Goal: Task Accomplishment & Management: Use online tool/utility

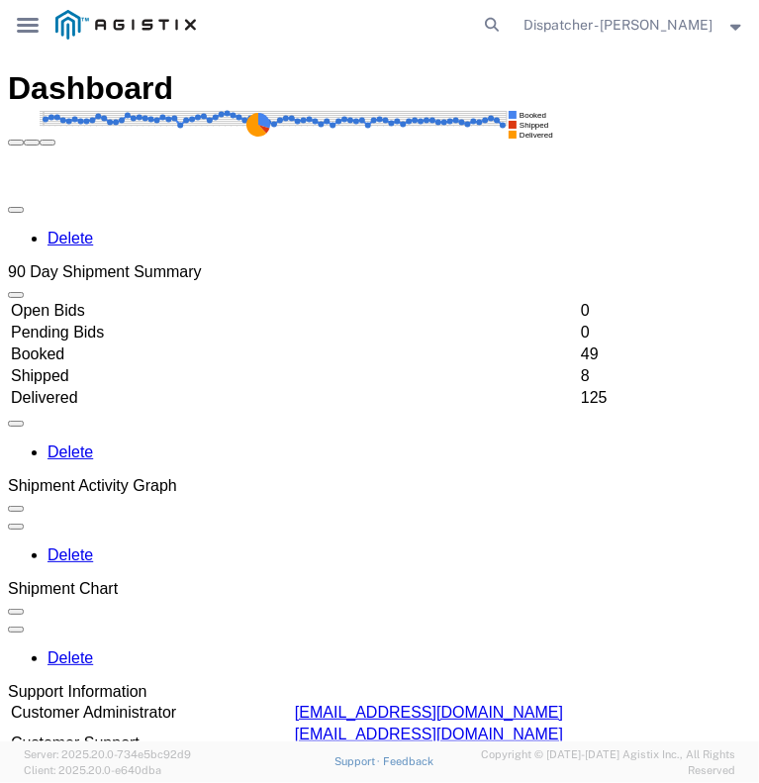
click at [26, 26] on icon at bounding box center [28, 25] width 22 height 15
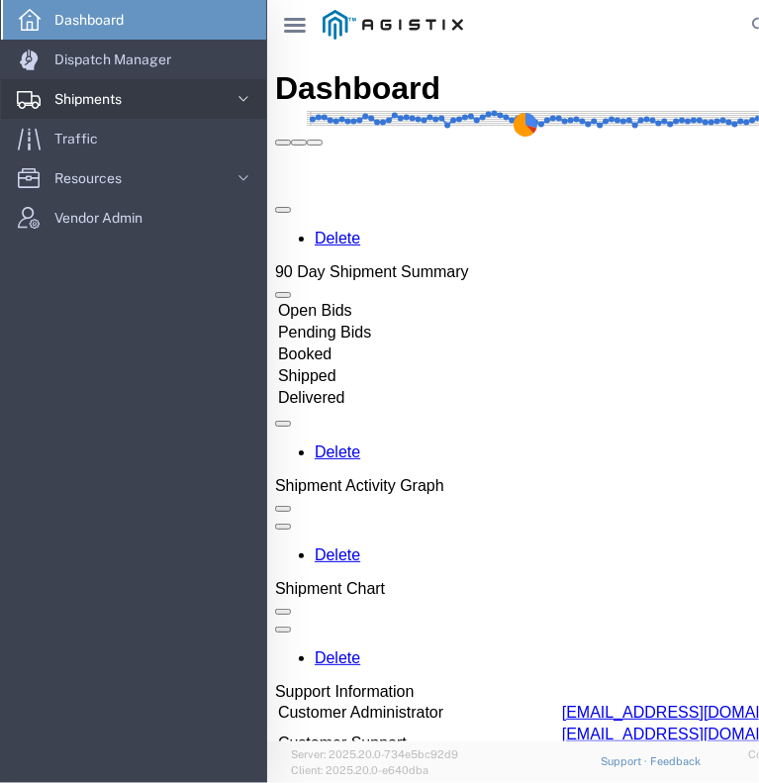
click at [73, 105] on span "Shipments" at bounding box center [94, 99] width 81 height 40
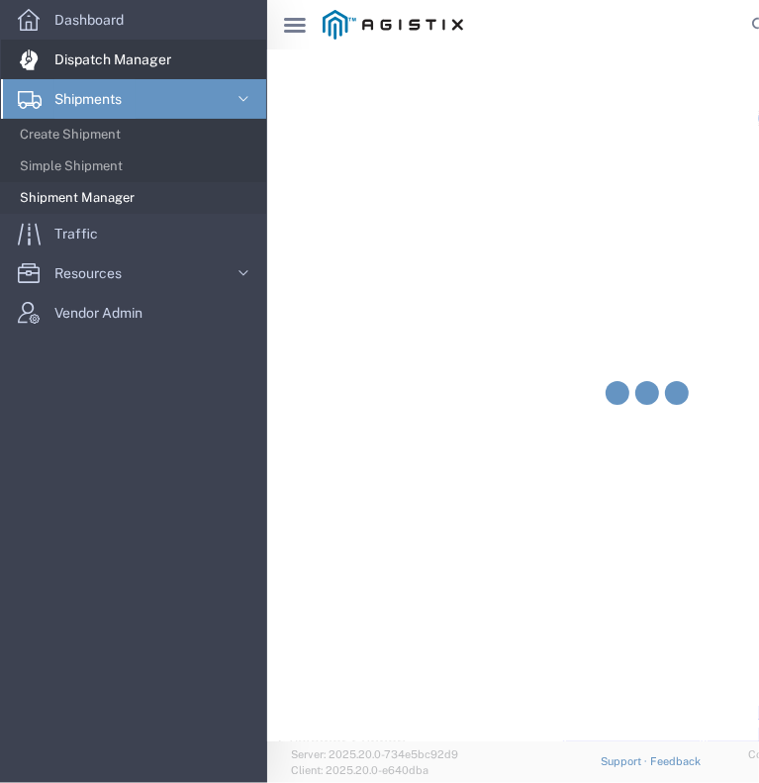
click at [82, 54] on span "Dispatch Manager" at bounding box center [119, 60] width 131 height 40
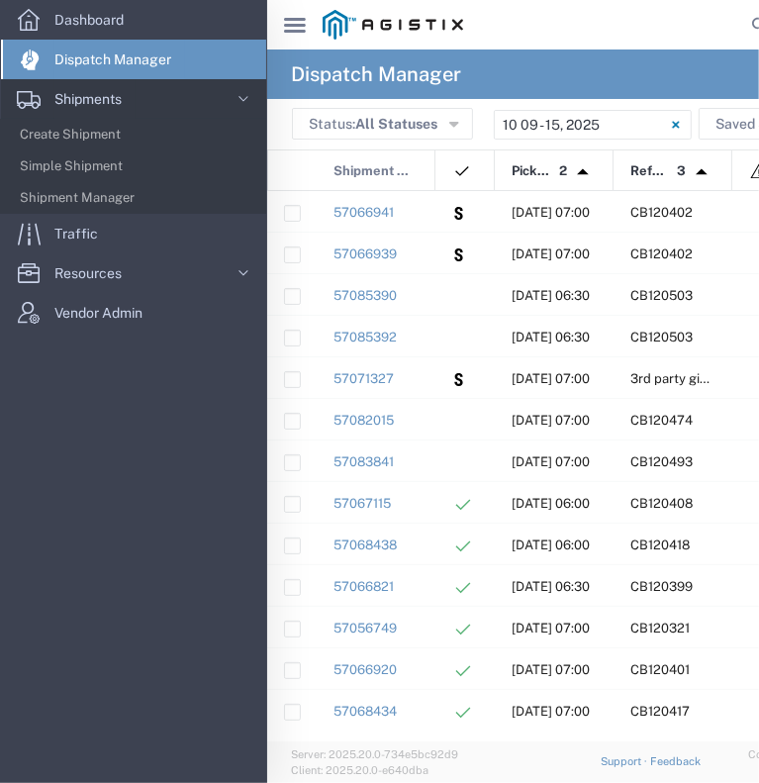
click at [281, 21] on div "main_menu Created with Sketch." at bounding box center [294, 24] width 55 height 49
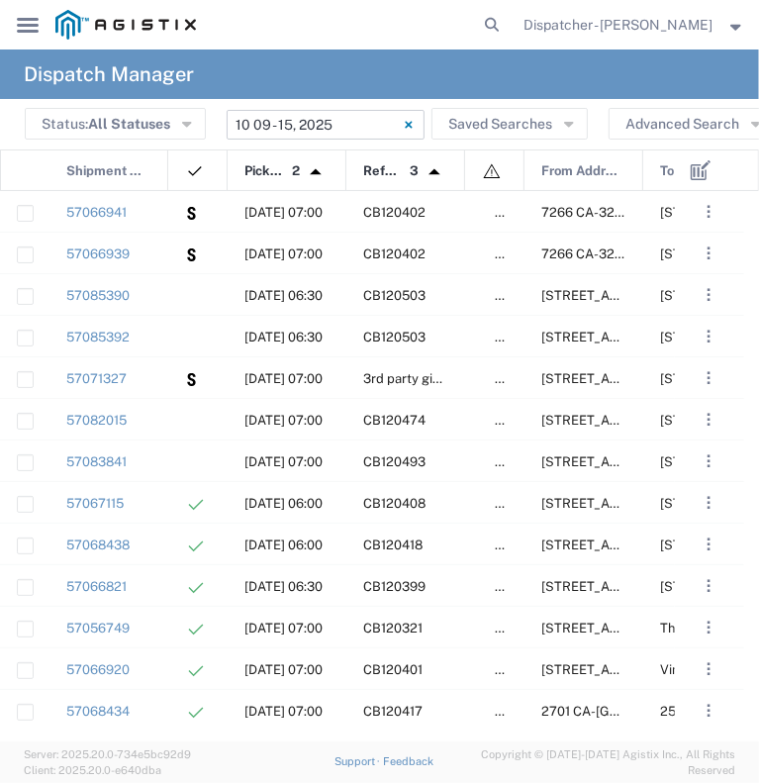
click at [304, 124] on input "10/09/2025 - 10/15/2025" at bounding box center [326, 125] width 198 height 30
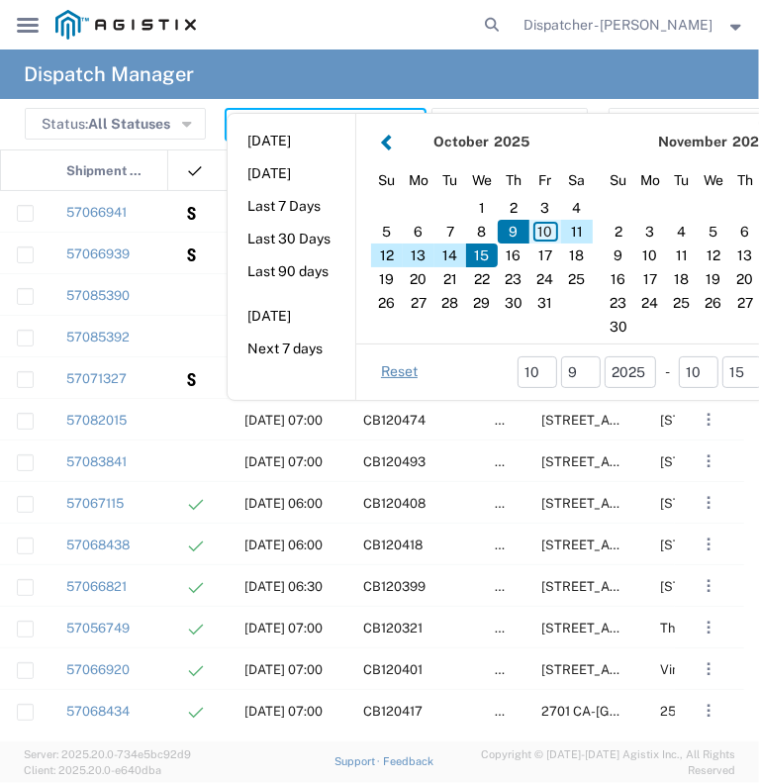
click at [538, 229] on div "10" at bounding box center [546, 232] width 32 height 24
type input "10/10/2025"
type input "10/10/2025 - 10/10/2025"
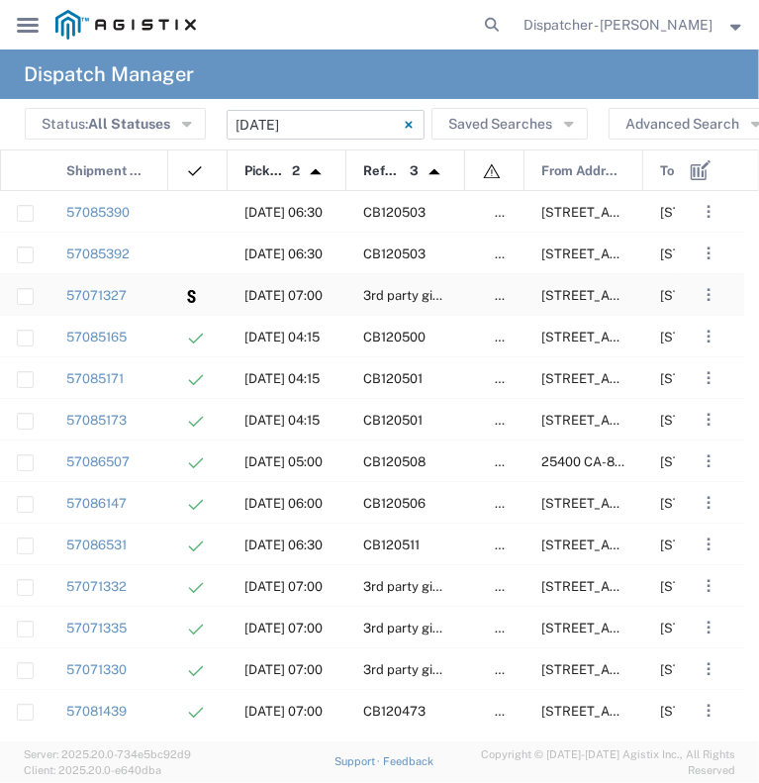
click at [154, 288] on div "57071327" at bounding box center [108, 294] width 119 height 41
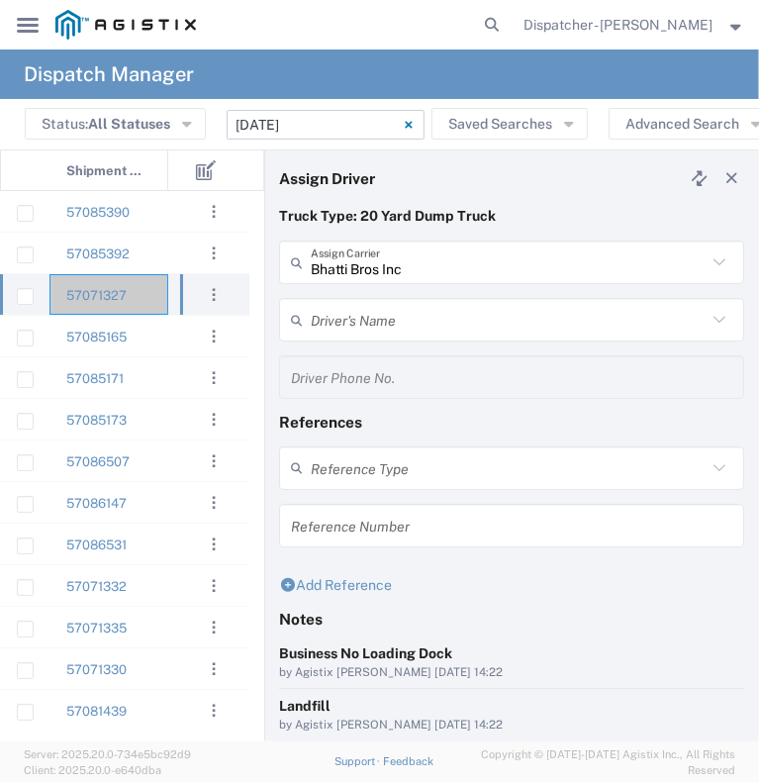
click at [273, 130] on input "10/10/2025 - 10/10/2025" at bounding box center [326, 125] width 198 height 30
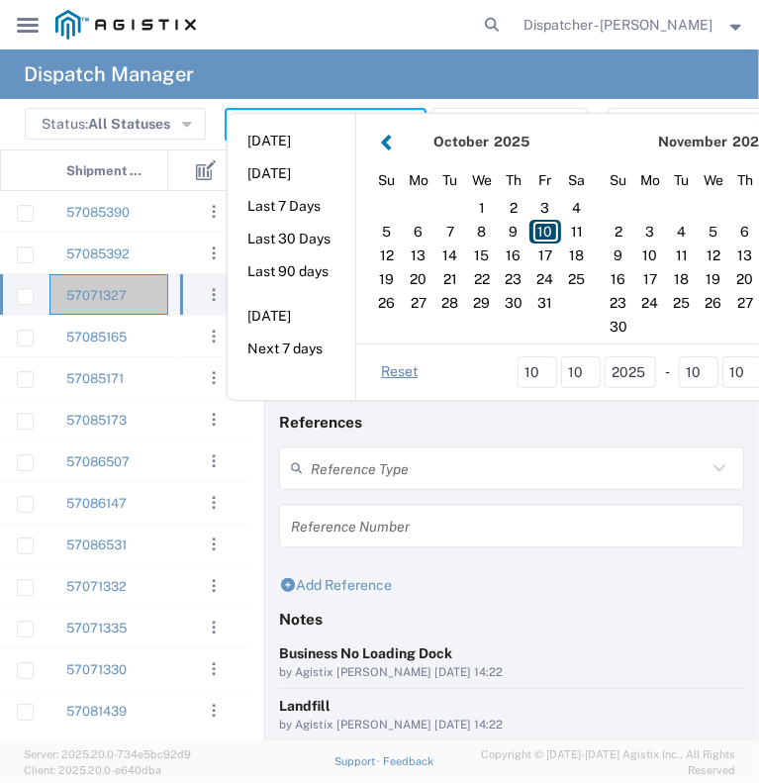
click at [546, 233] on div "10" at bounding box center [546, 232] width 32 height 24
click at [542, 229] on div "10" at bounding box center [546, 232] width 32 height 24
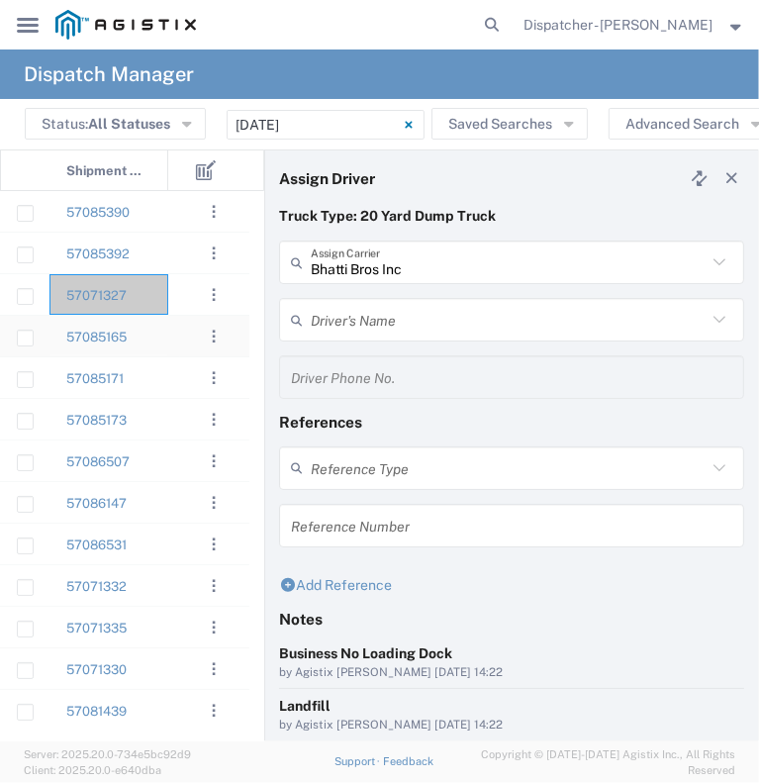
click at [161, 339] on div "57085165" at bounding box center [108, 336] width 119 height 41
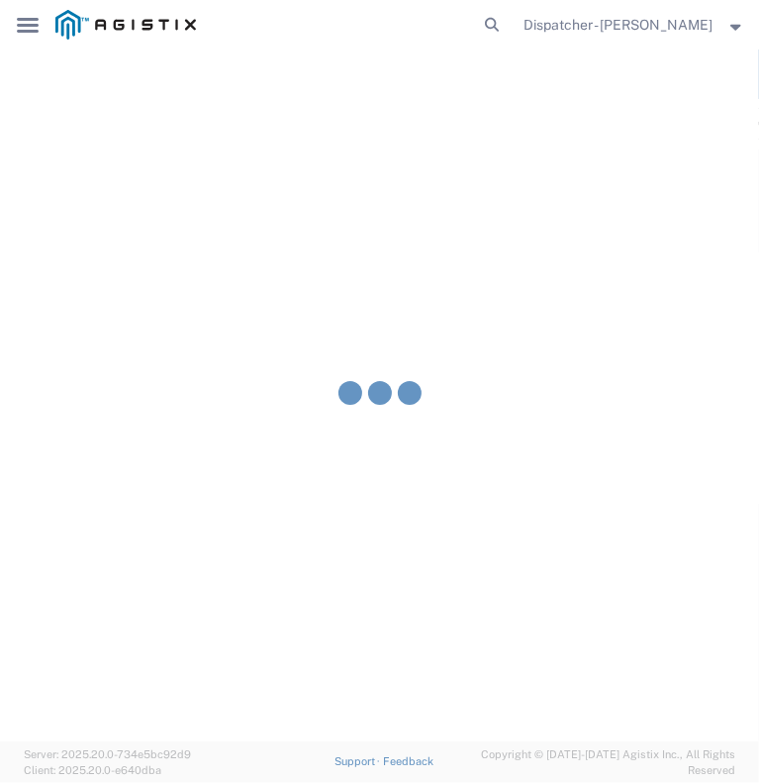
type input "E.P.A. Trucking"
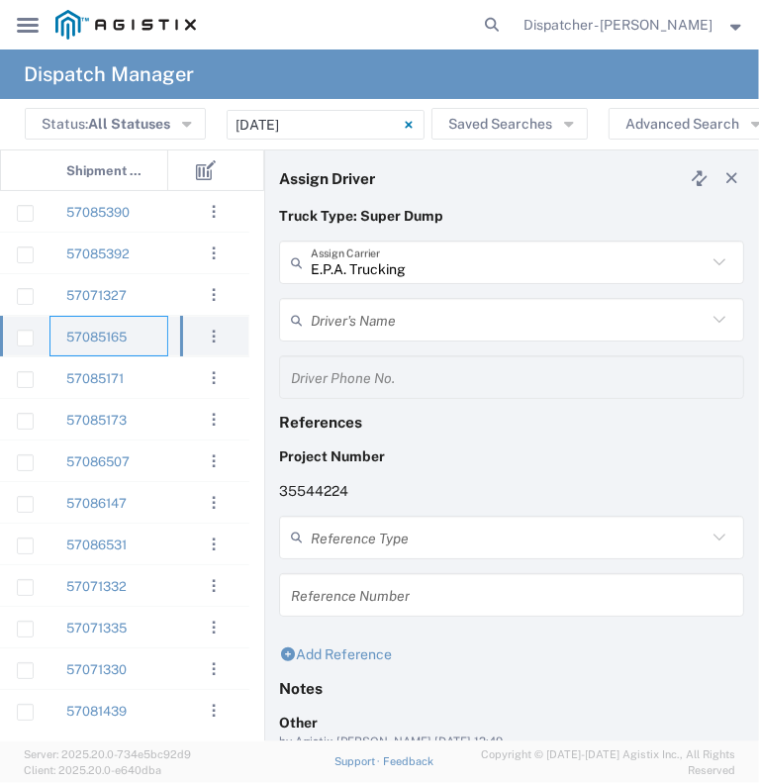
type input "Jorge Ramirez"
type input "650-384-1848"
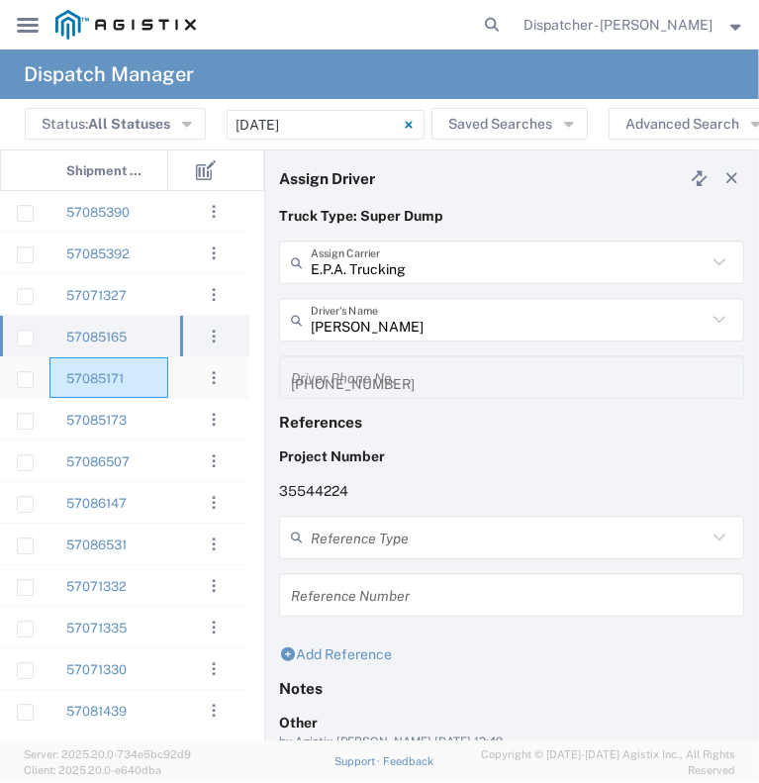
click at [158, 377] on div "57085171" at bounding box center [108, 377] width 119 height 41
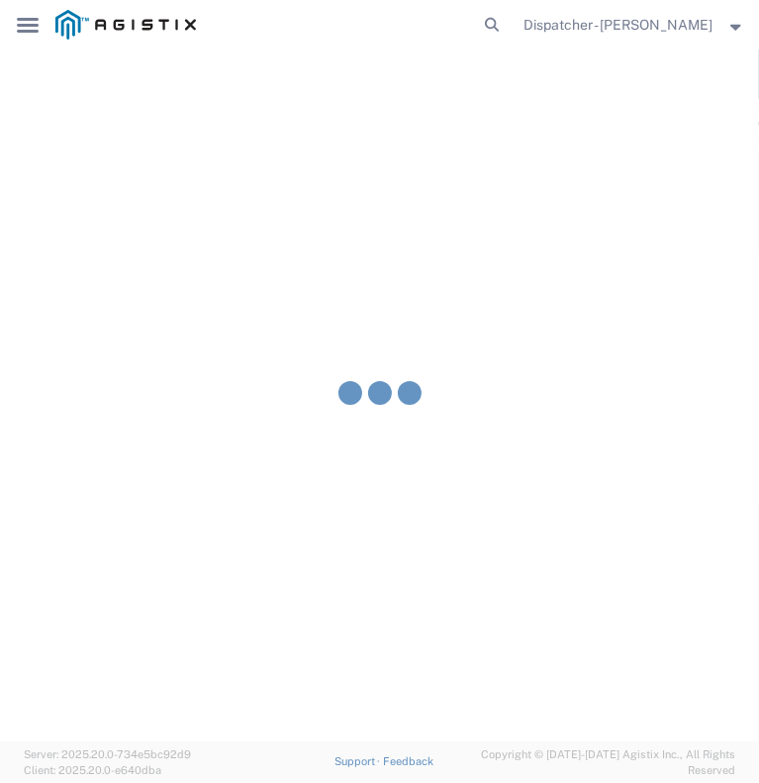
type input "MX Trucking"
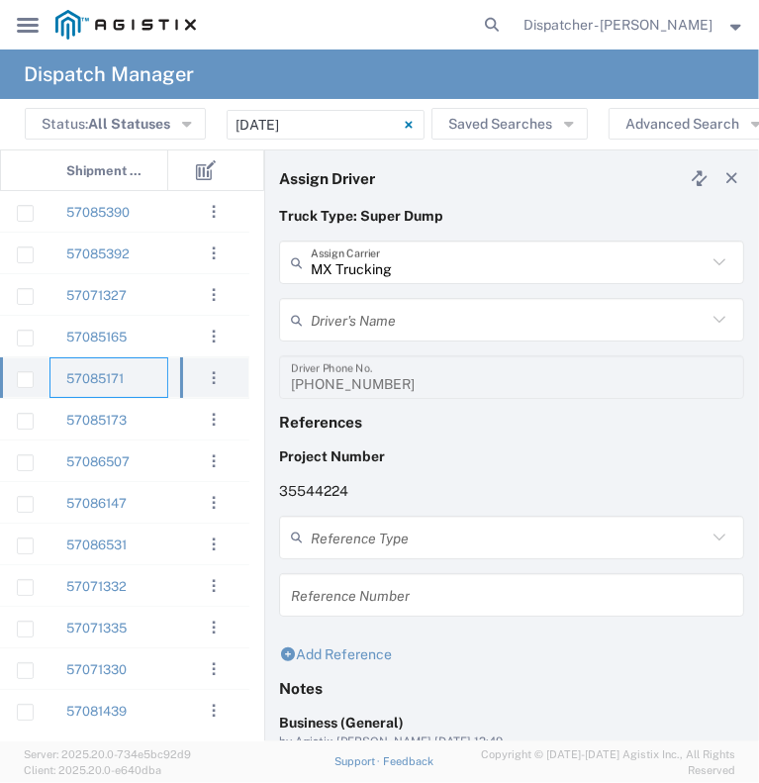
type input "Kenny Ricci"
type input "916-207-5484"
click at [146, 423] on div "57085173" at bounding box center [108, 419] width 119 height 41
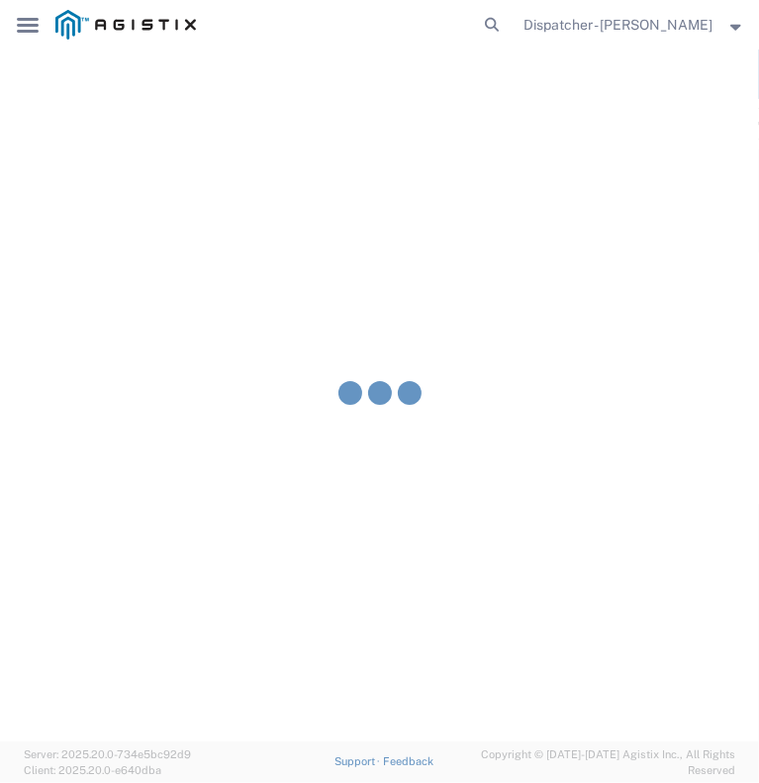
type input "Vasile Budean"
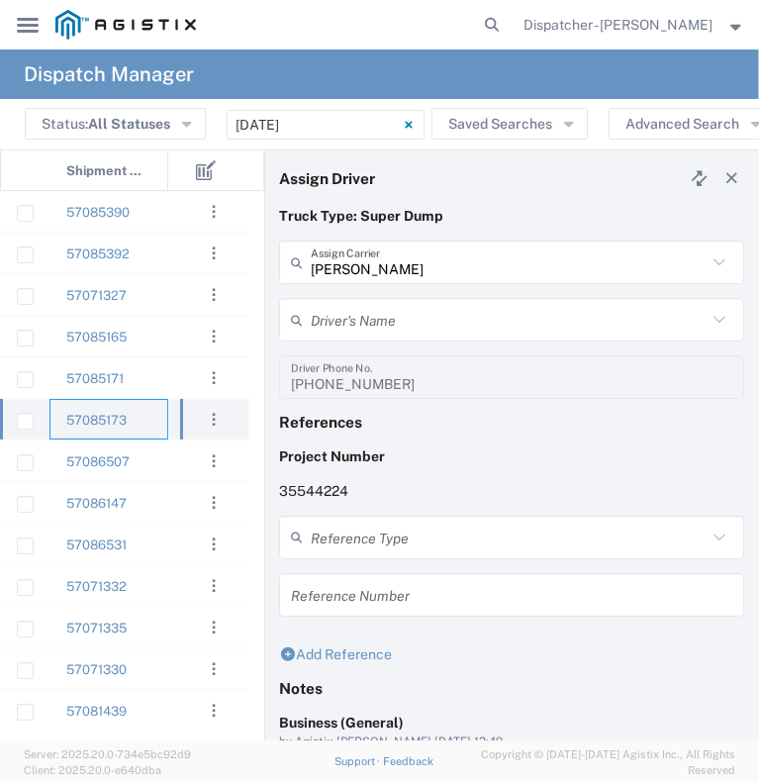
type input "Ovidiu Morar"
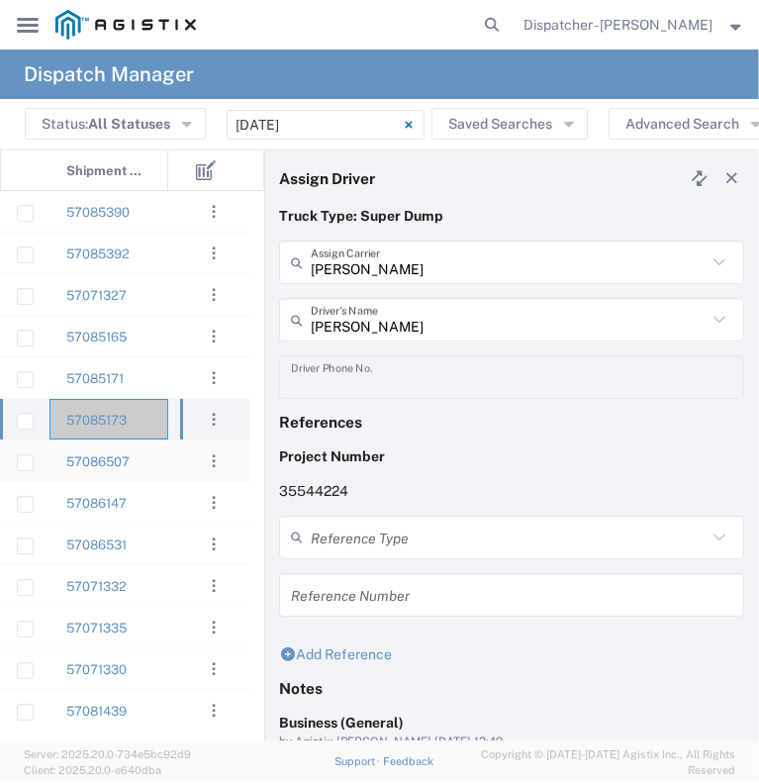
click at [162, 471] on div "57086507" at bounding box center [108, 460] width 119 height 41
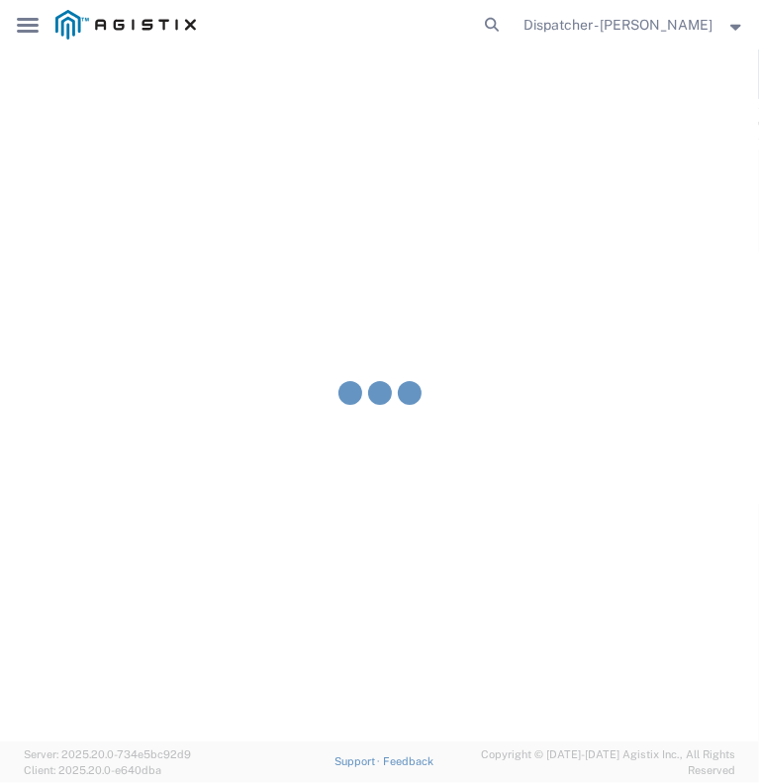
type input "Bowman & Sons Trucking, Inc"
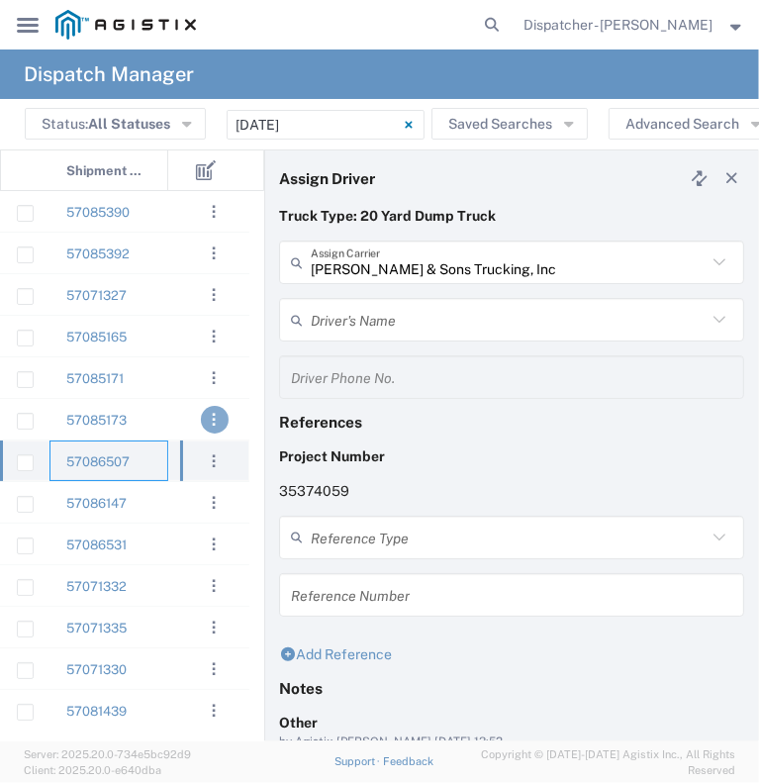
type input "Nick Snyder"
type input "(216) 217-4288"
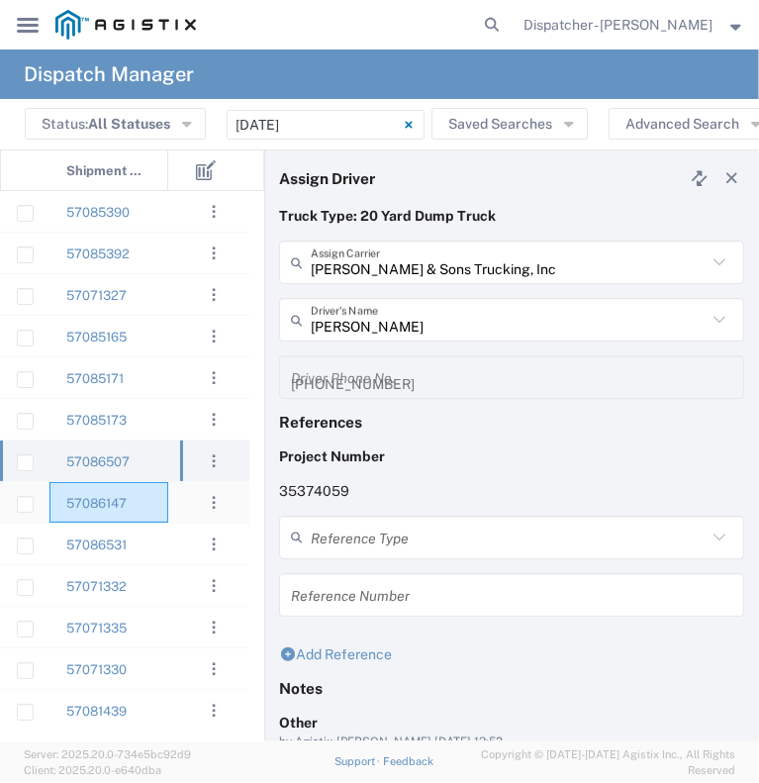
click at [145, 499] on div "57086147" at bounding box center [108, 502] width 119 height 41
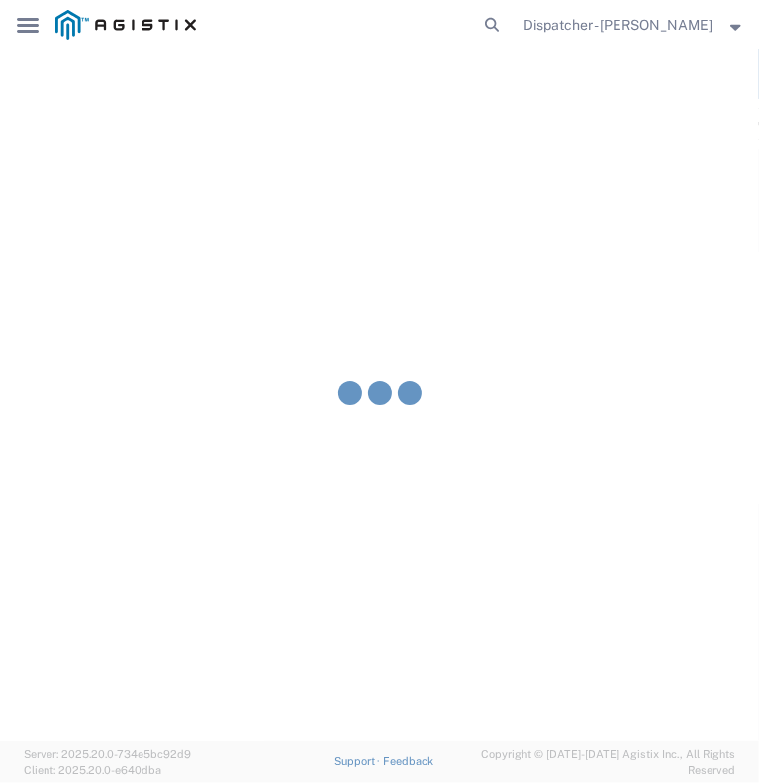
type input "Endy Gutierrez"
type input "916-604-1955"
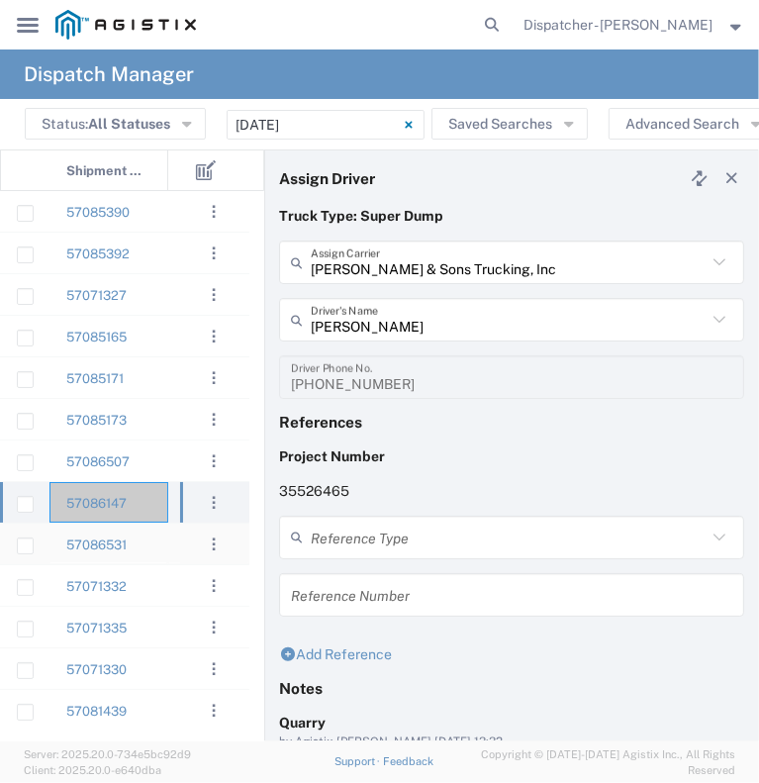
click at [152, 541] on div "57086531" at bounding box center [108, 544] width 119 height 41
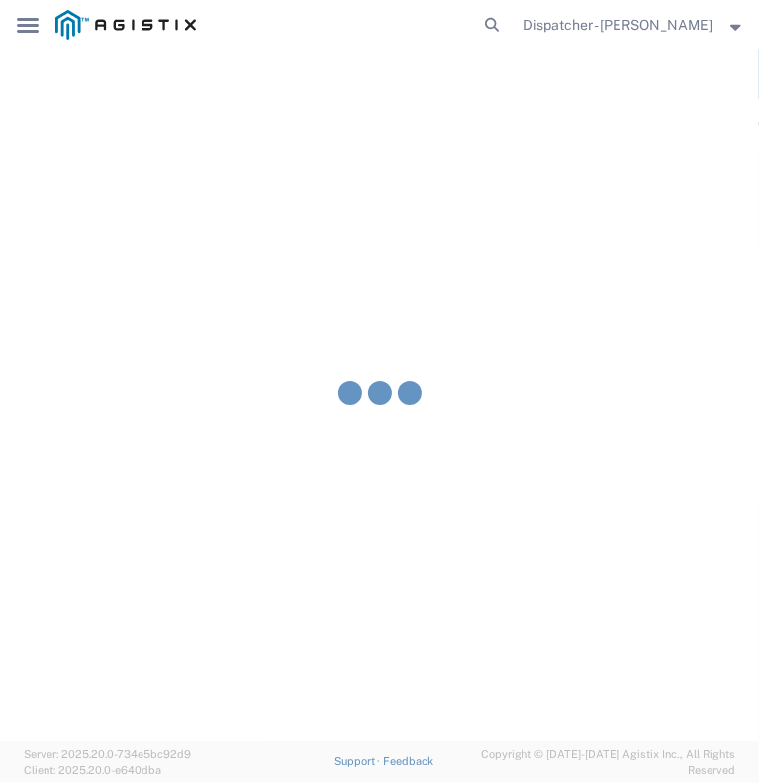
type input "Mike Riccobuano"
type input "916-346-6068"
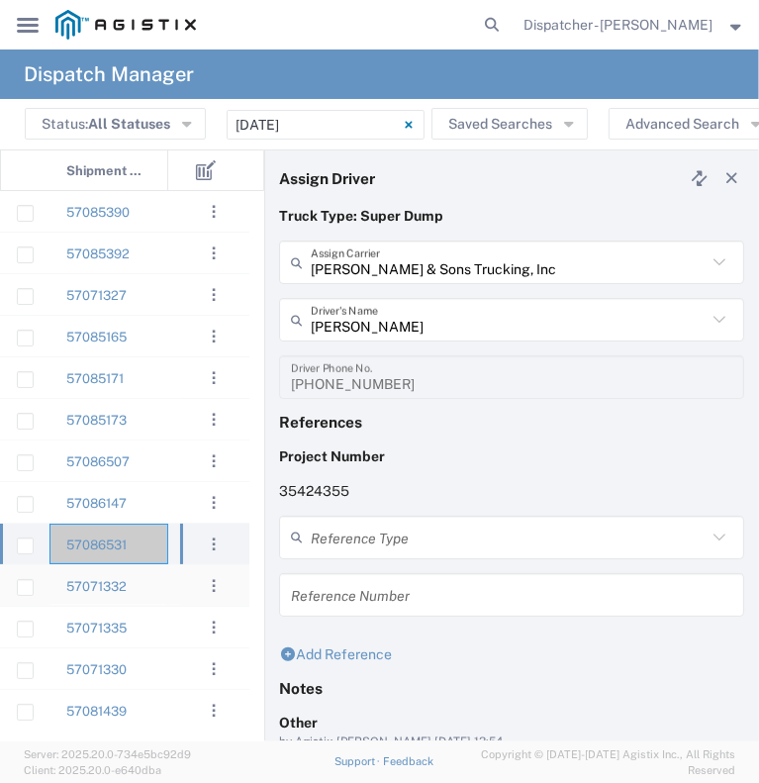
click at [142, 590] on div "57071332" at bounding box center [108, 585] width 119 height 41
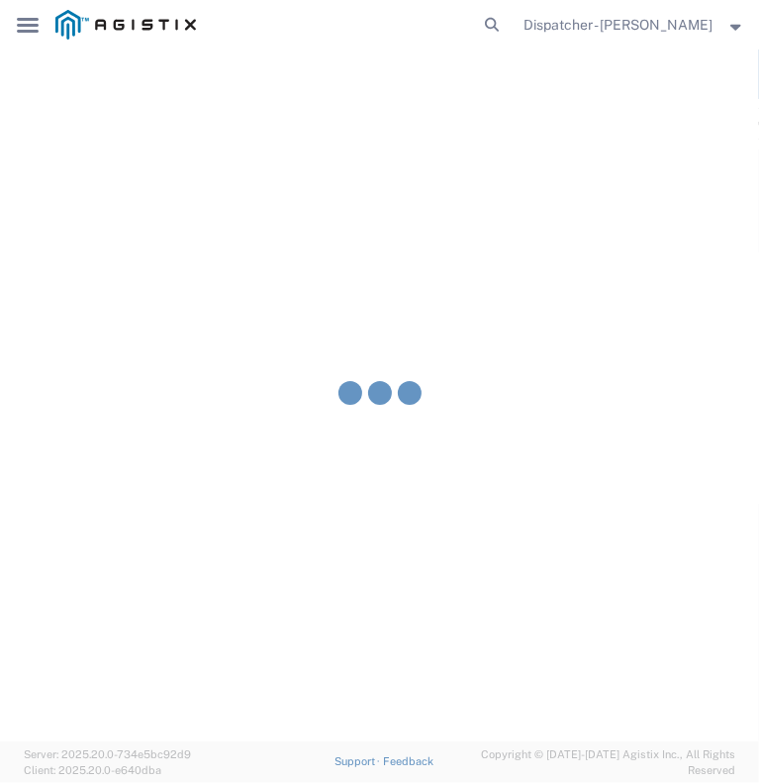
type input "Steven H Nixon DBA SOS Trucking"
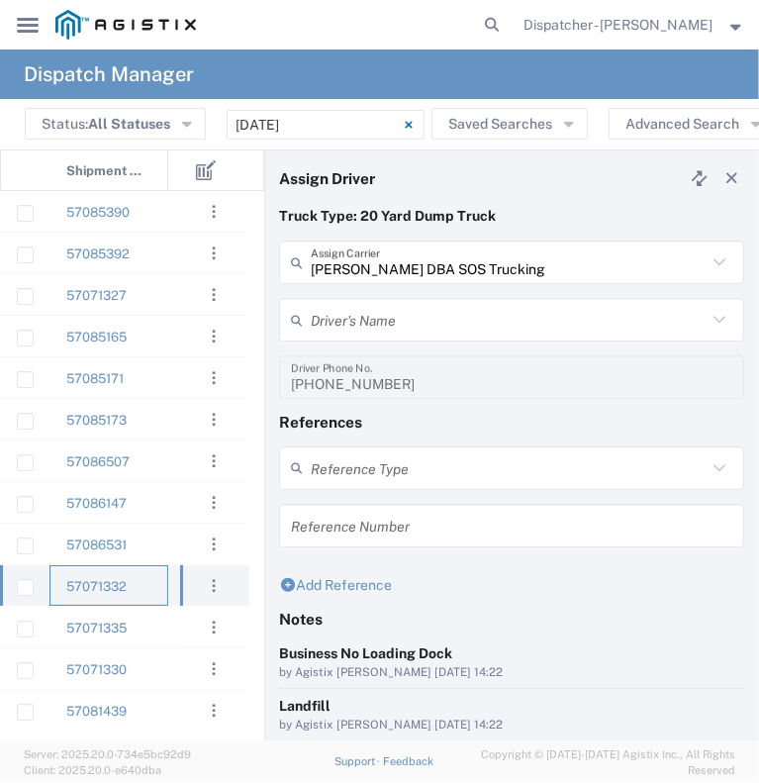
type input "Steven Nixon"
type input "5306810173"
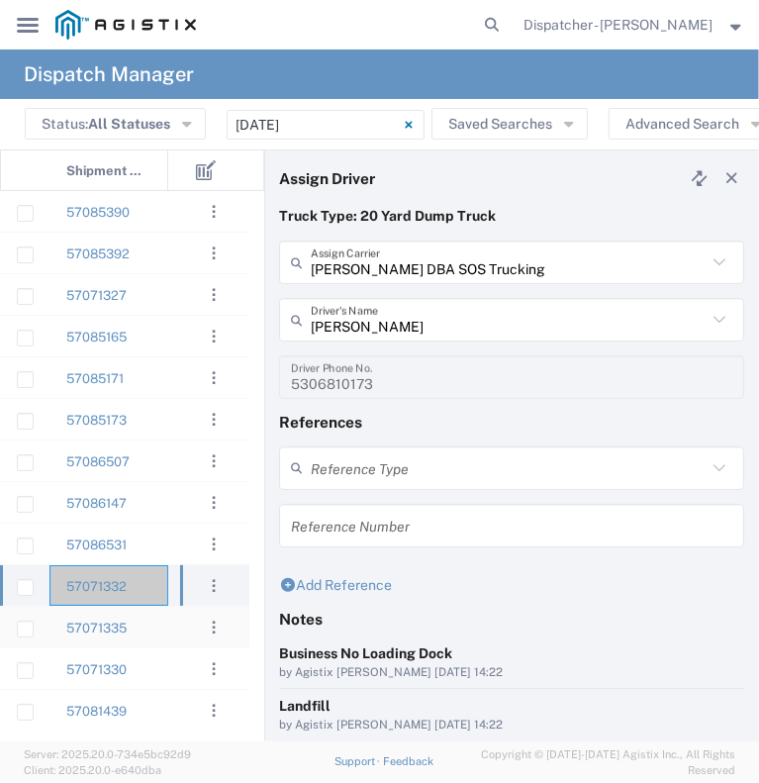
click at [153, 637] on div "57071335" at bounding box center [108, 627] width 119 height 41
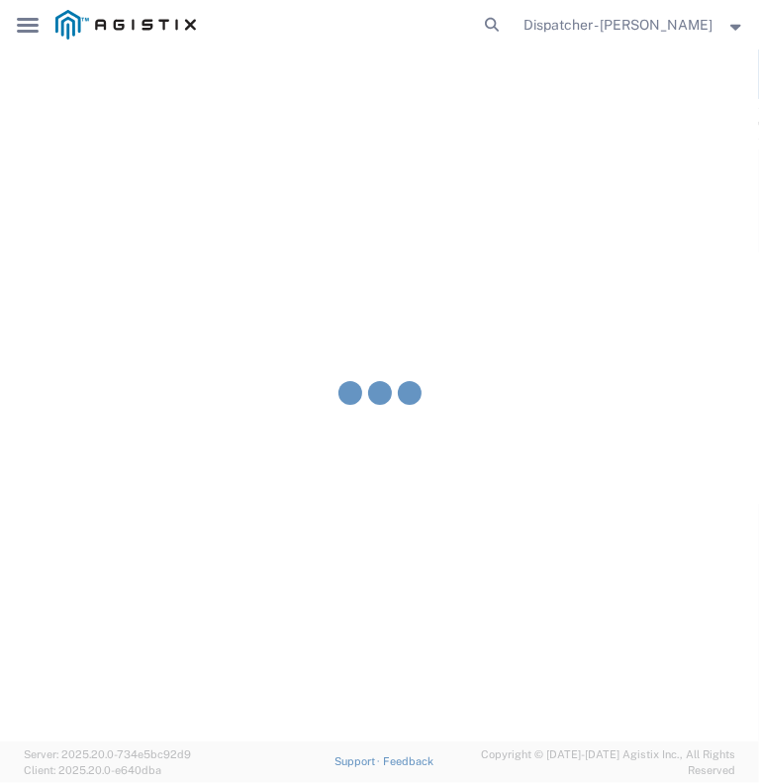
type input "Bowman & Sons Trucking, Inc"
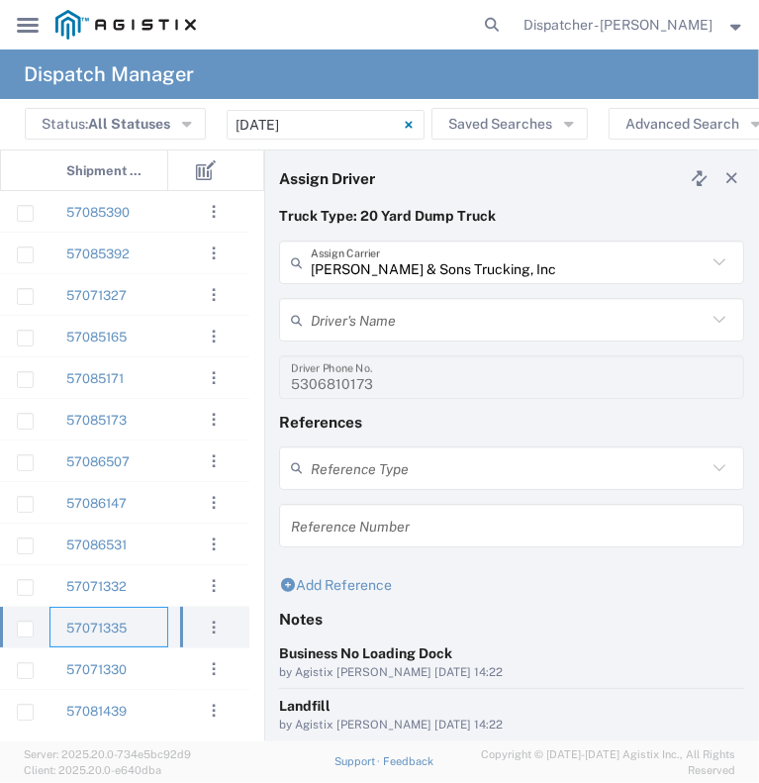
type input "Clayton Simon"
type input "9258126210"
click at [149, 664] on div "57071330" at bounding box center [108, 668] width 119 height 41
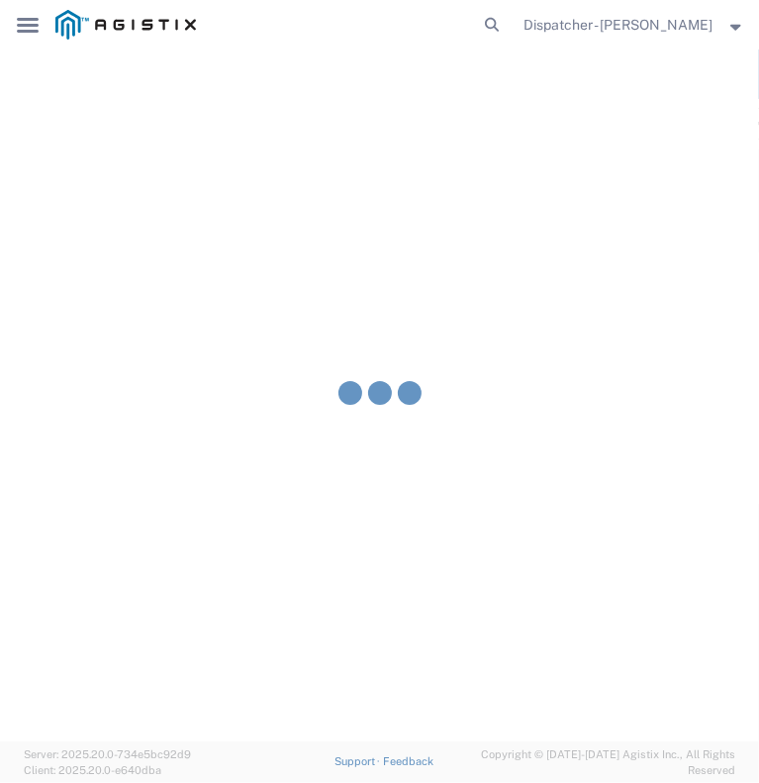
type input "Justin Echlin"
type input "916-256-6234"
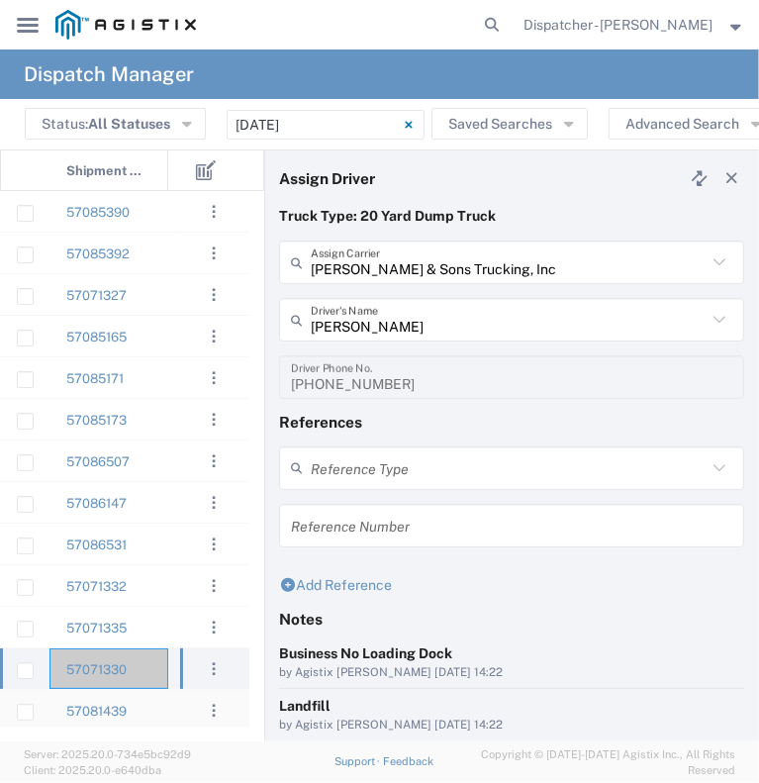
click at [146, 707] on div "57081439" at bounding box center [108, 710] width 119 height 41
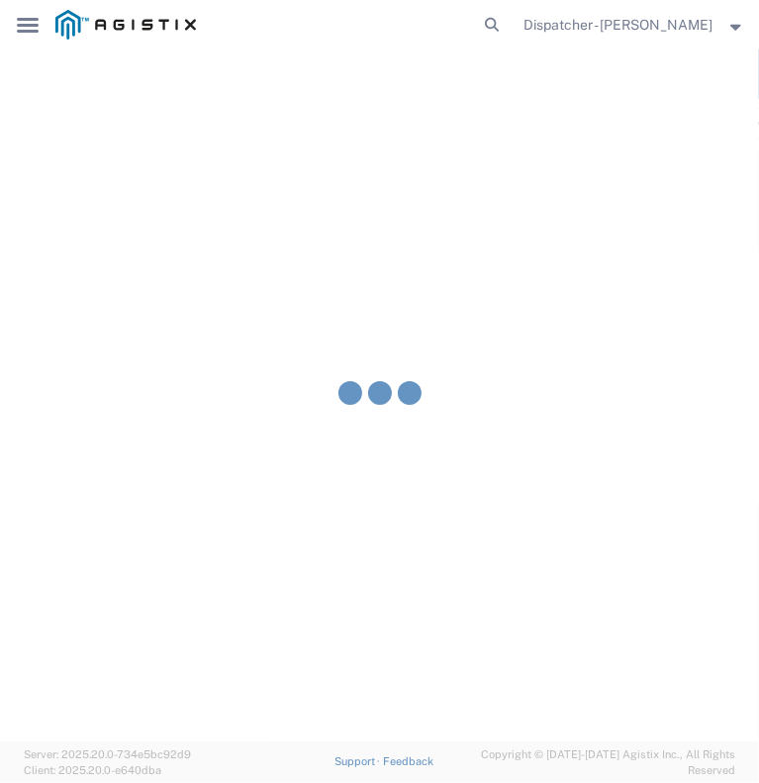
type input "Tyler's Trucking LLC"
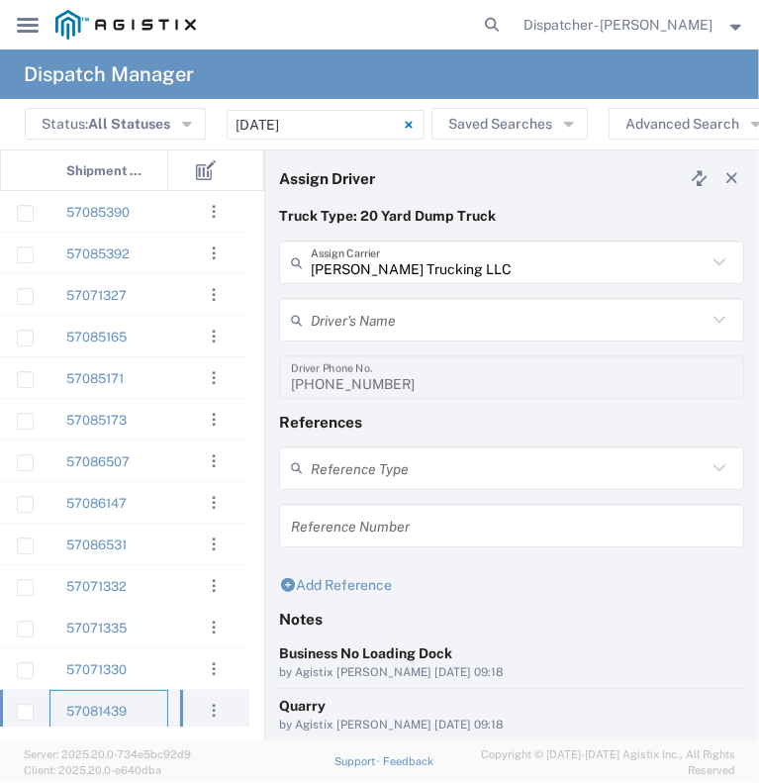
type input "Anthony Tyler"
type input "5308707576"
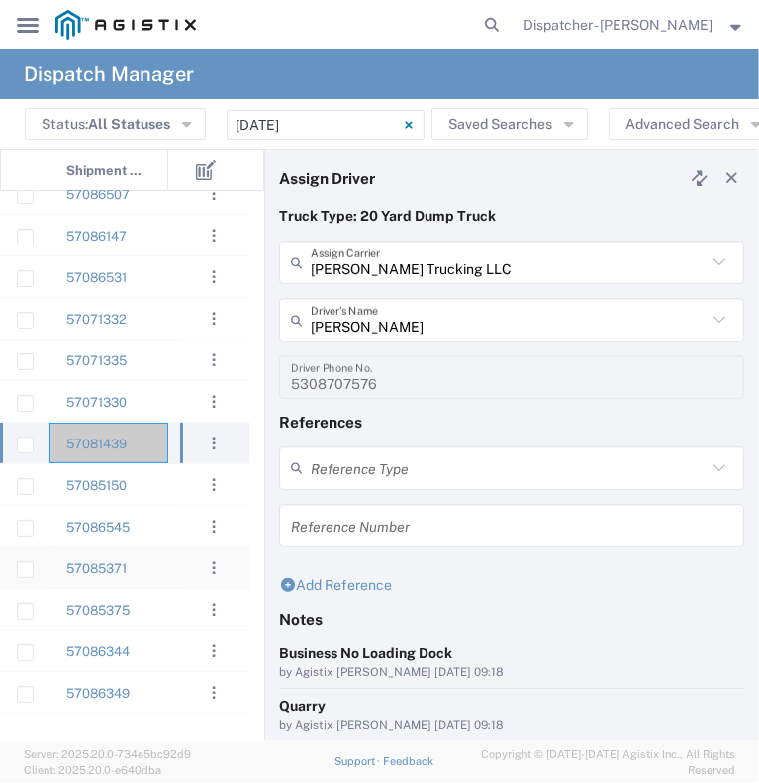
scroll to position [298, 0]
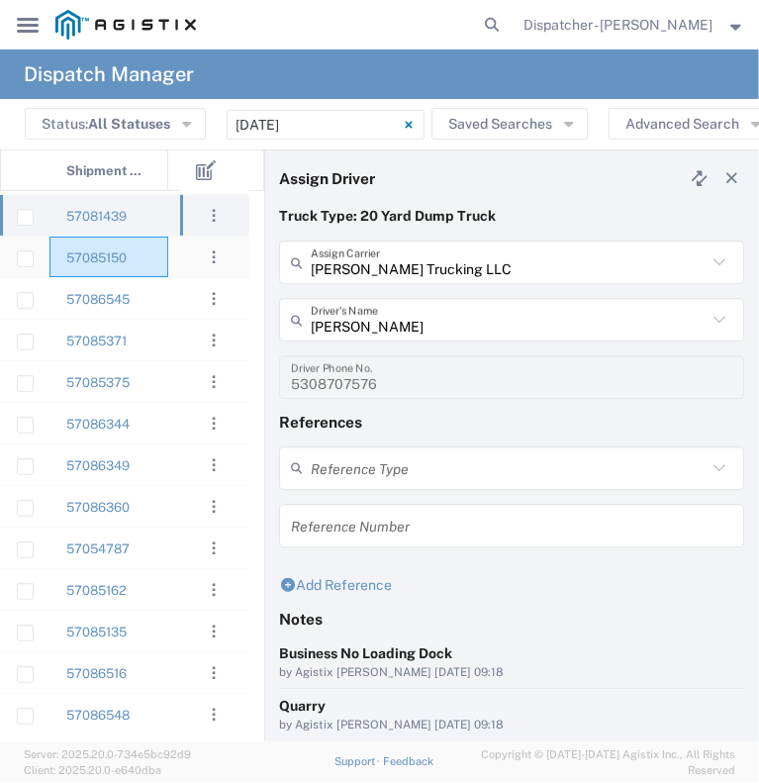
click at [143, 261] on div "57085150" at bounding box center [108, 257] width 119 height 41
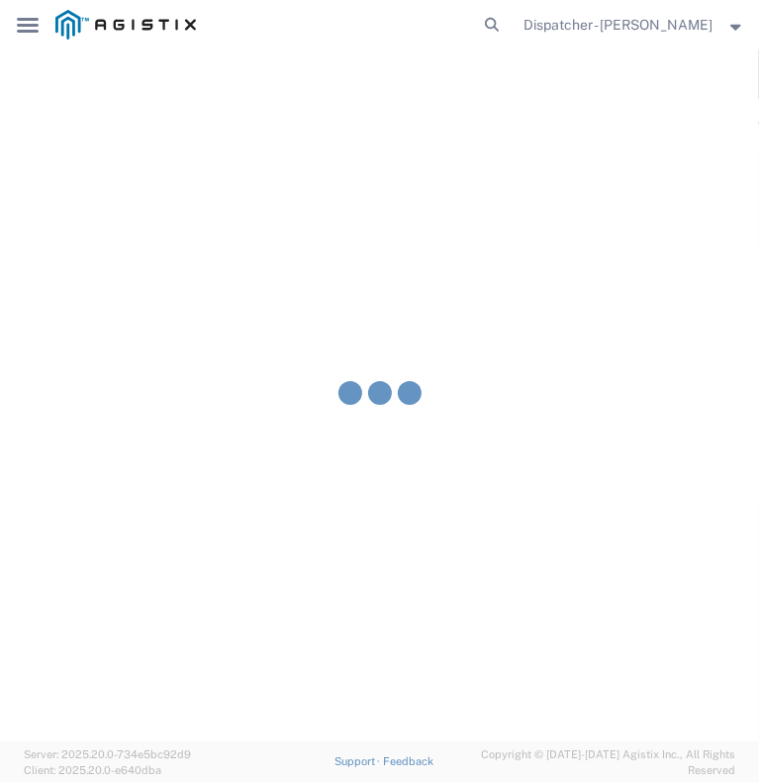
type input "Romero and Sons Trucking Corp"
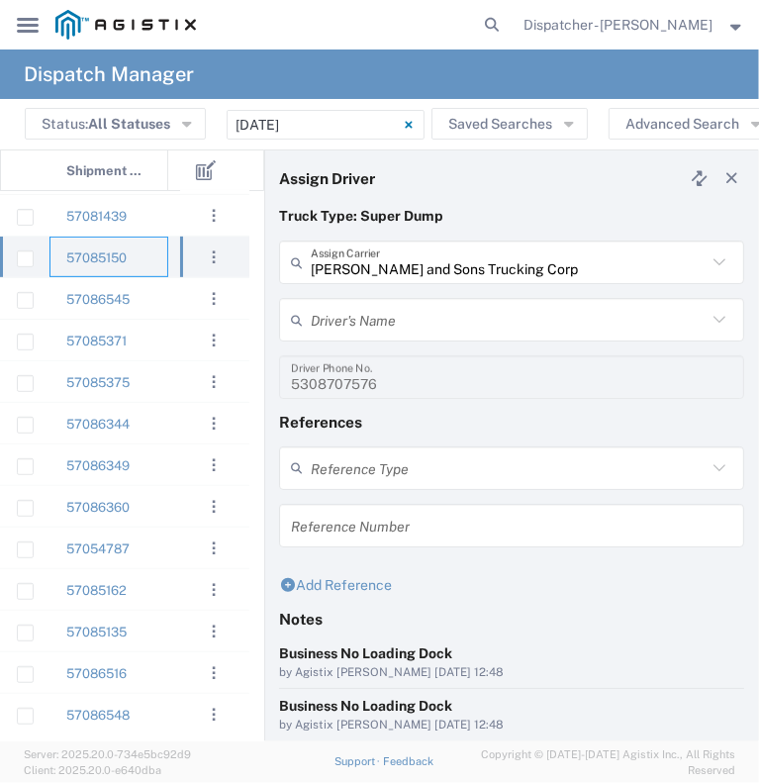
type input "Jesus Romero"
type input "530-723-3008"
click at [163, 308] on div "57086545" at bounding box center [108, 298] width 119 height 41
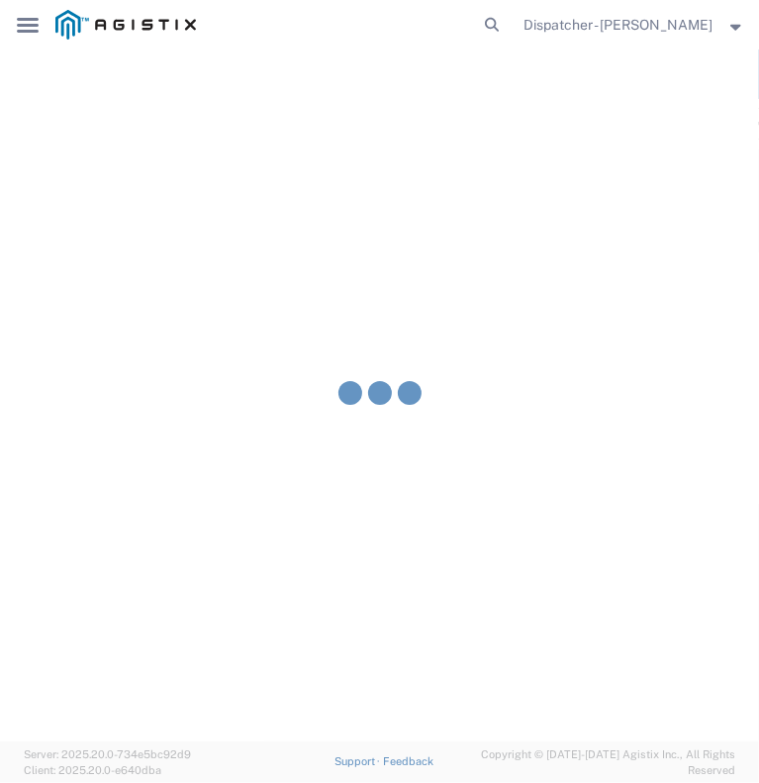
type input "Bowman & Sons Trucking, Inc"
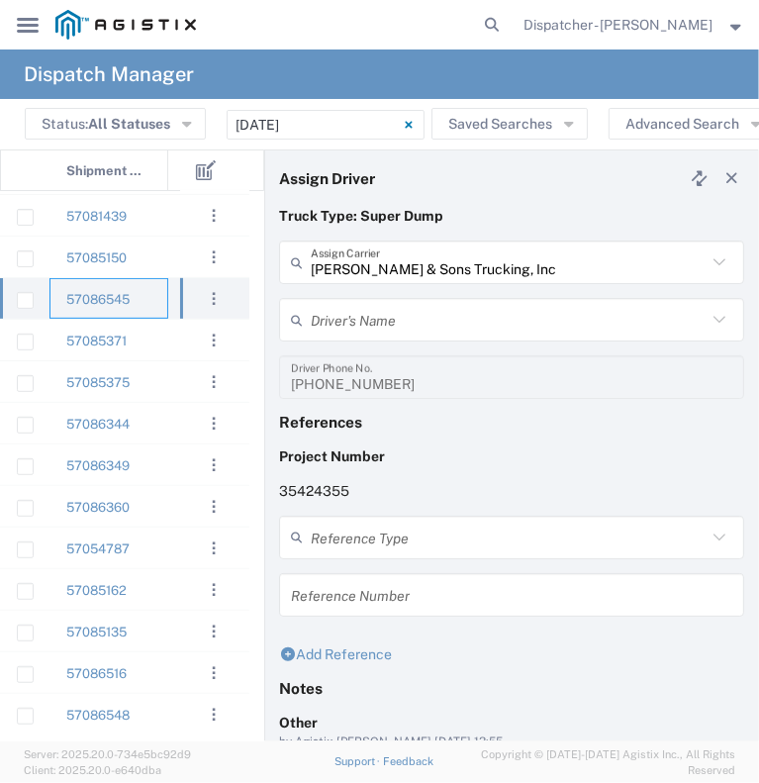
type input "John Townsley"
type input "9253660399"
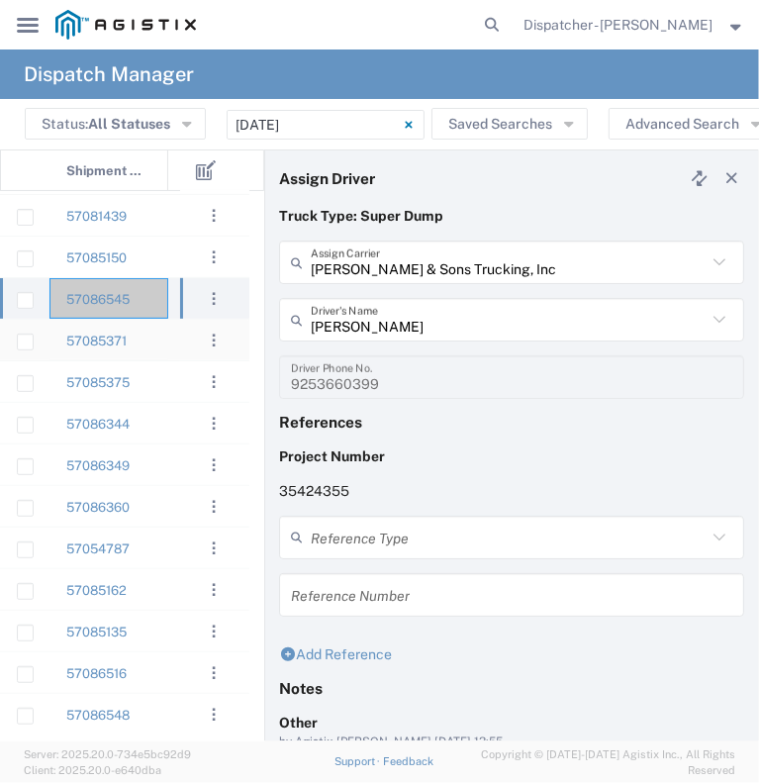
click at [146, 343] on div "57085371" at bounding box center [108, 340] width 119 height 41
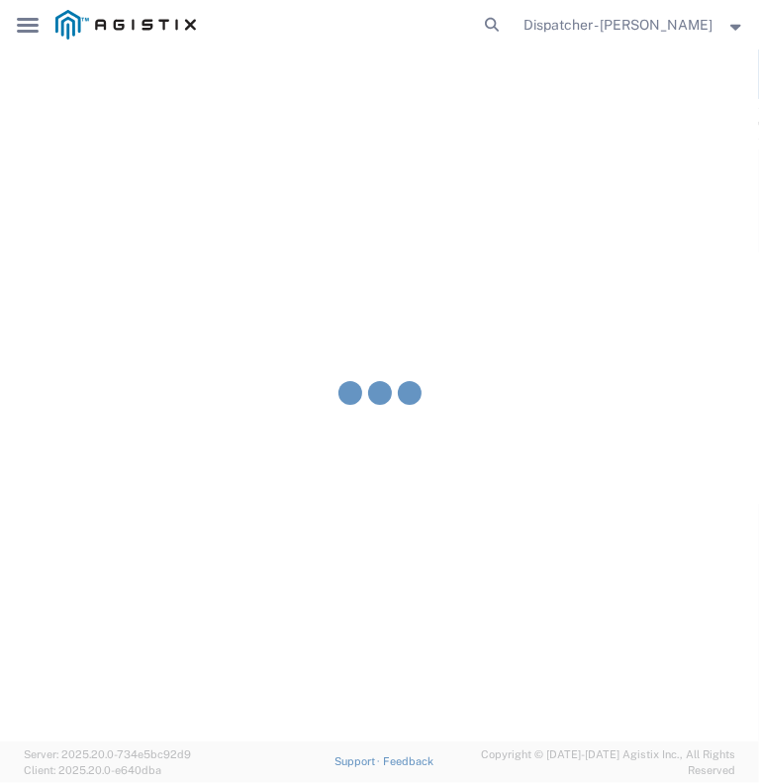
type input "SJC Trucking Inc"
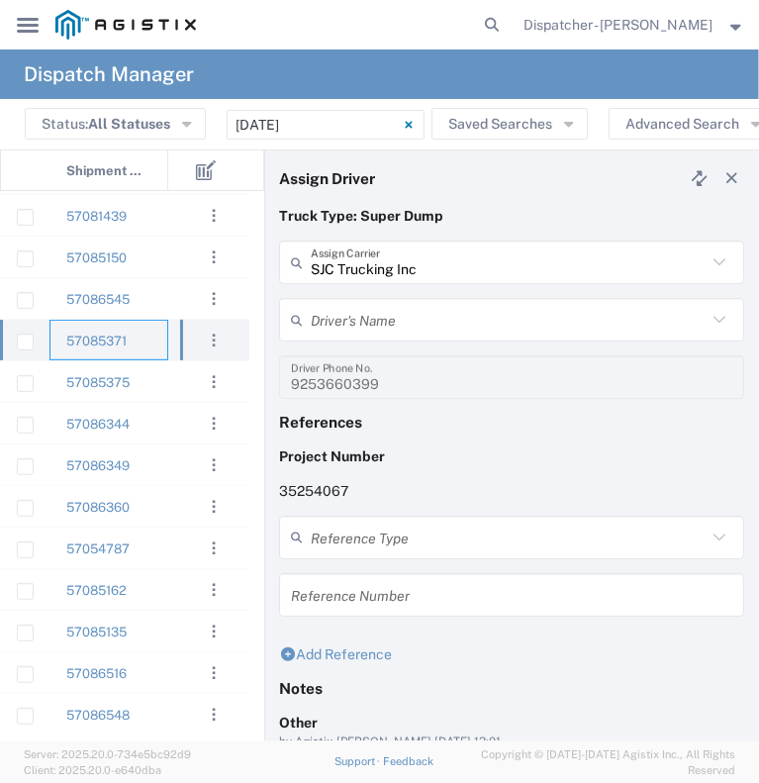
type input "Sergio Juarez-Camacho"
type input "9255187628"
click at [163, 394] on div "57085375" at bounding box center [108, 381] width 119 height 41
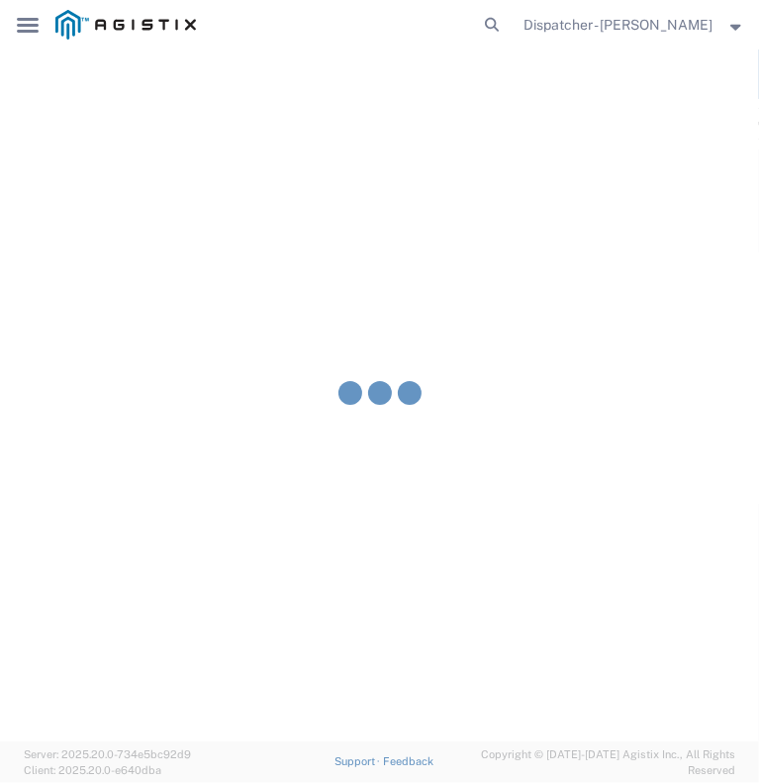
type input "Brayan Alexis Juarez Camacho"
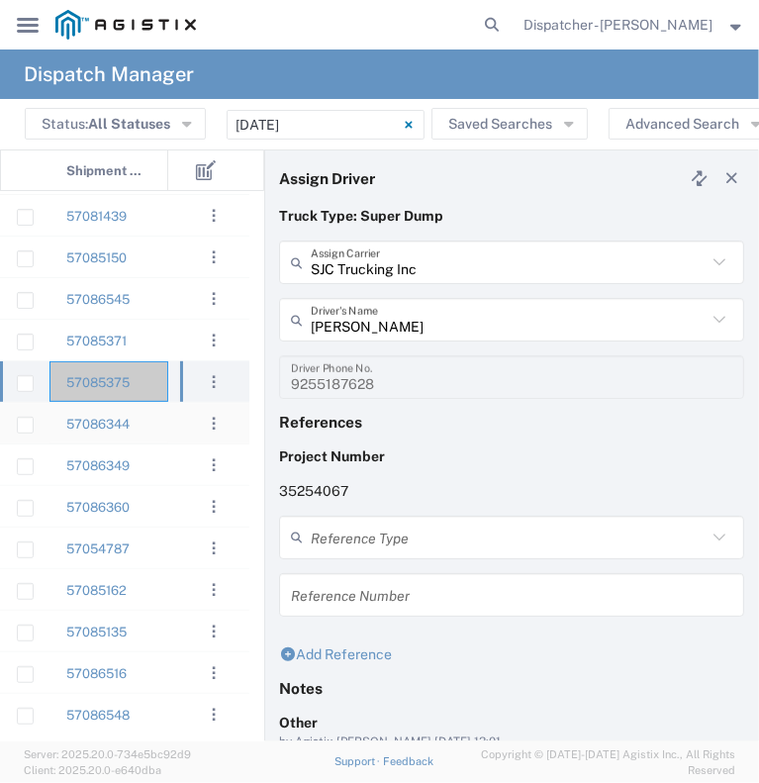
click at [153, 428] on div "57086344" at bounding box center [108, 423] width 119 height 41
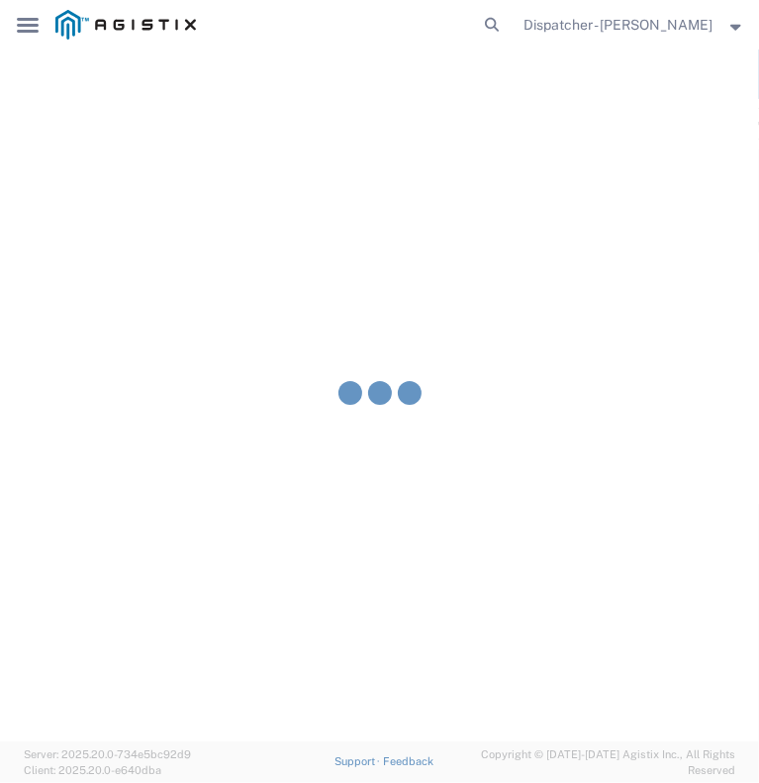
type input "Bowman & Sons Trucking, Inc"
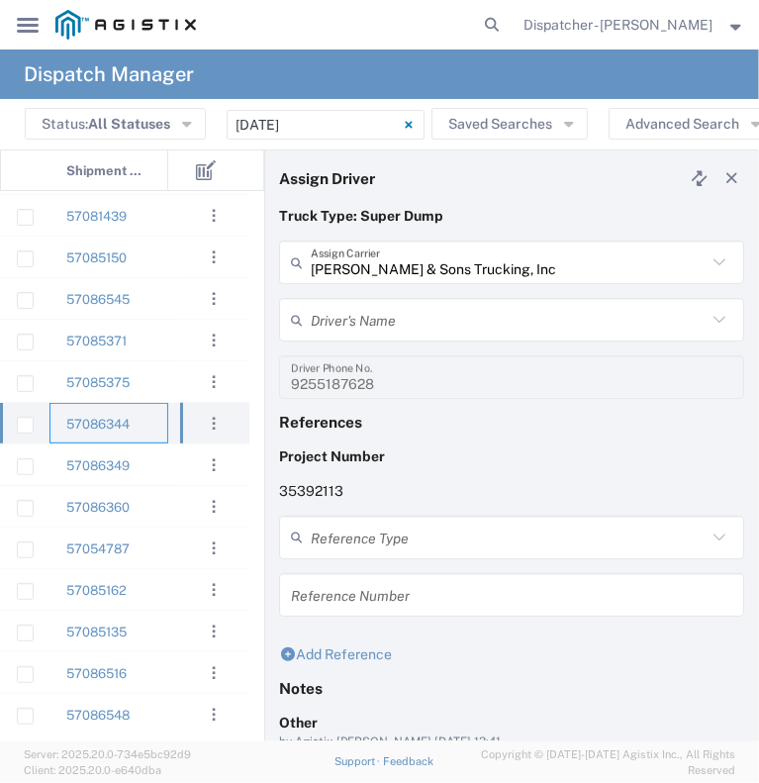
type input "Bryan Schmidt"
type input "530-440-2058"
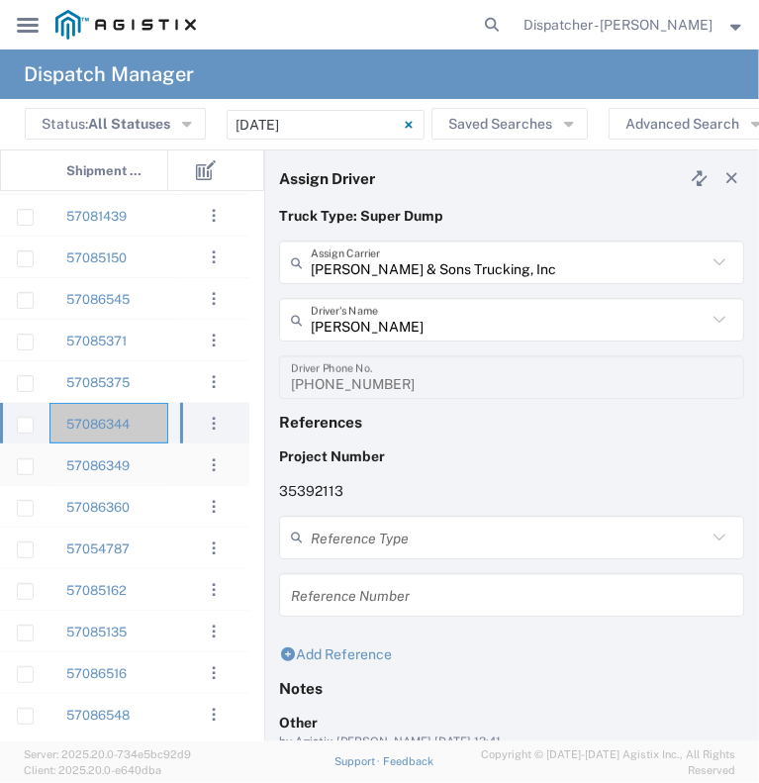
click at [144, 477] on div "57086349" at bounding box center [108, 464] width 119 height 41
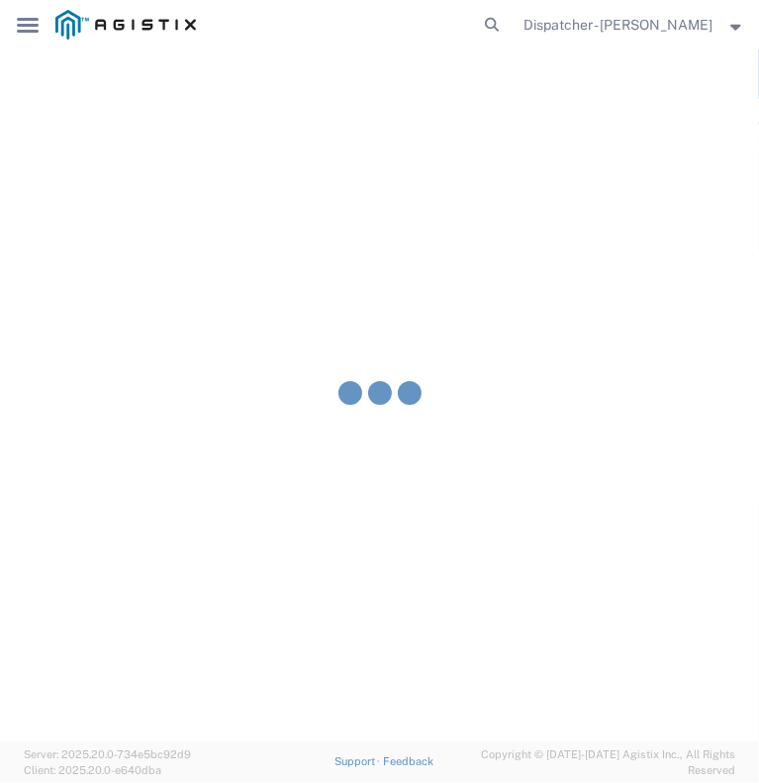
type input "Larry Red"
type input "530-957-0821"
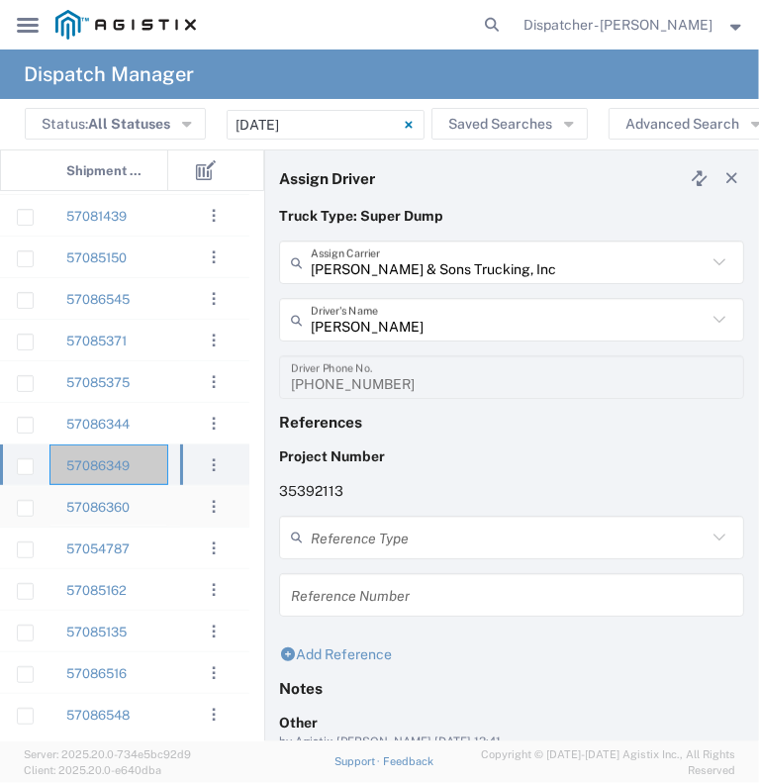
click at [153, 501] on div "57086360" at bounding box center [108, 506] width 119 height 41
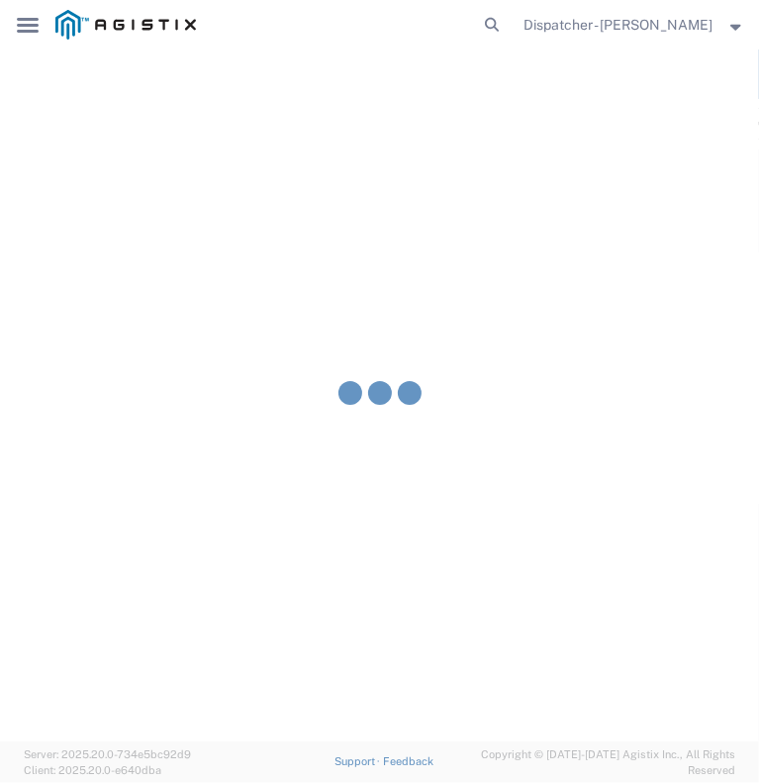
type input "Mark W Seimeit"
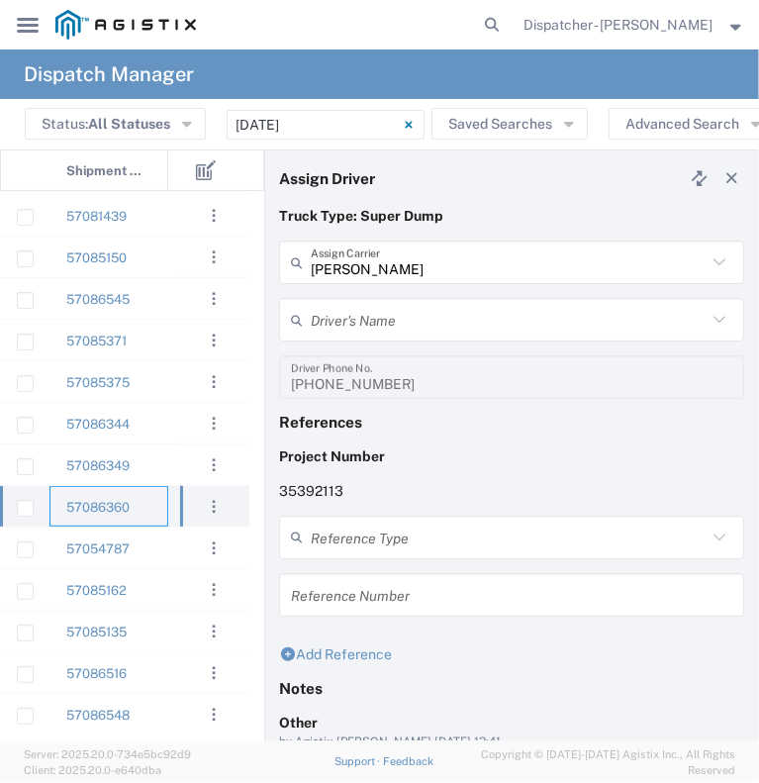
type input "Joseph Earl Costa"
type input "916-672-0427"
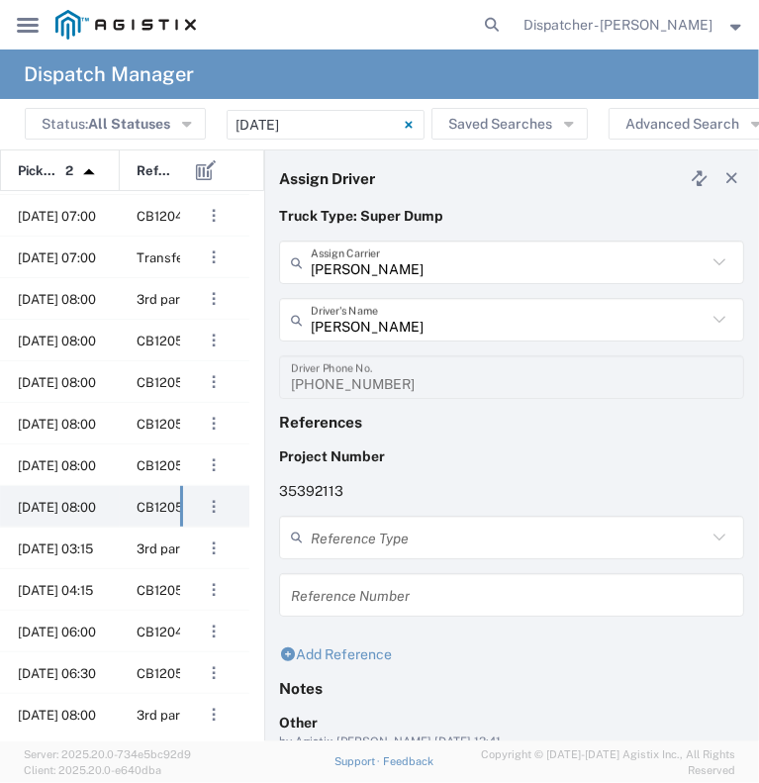
scroll to position [0, 355]
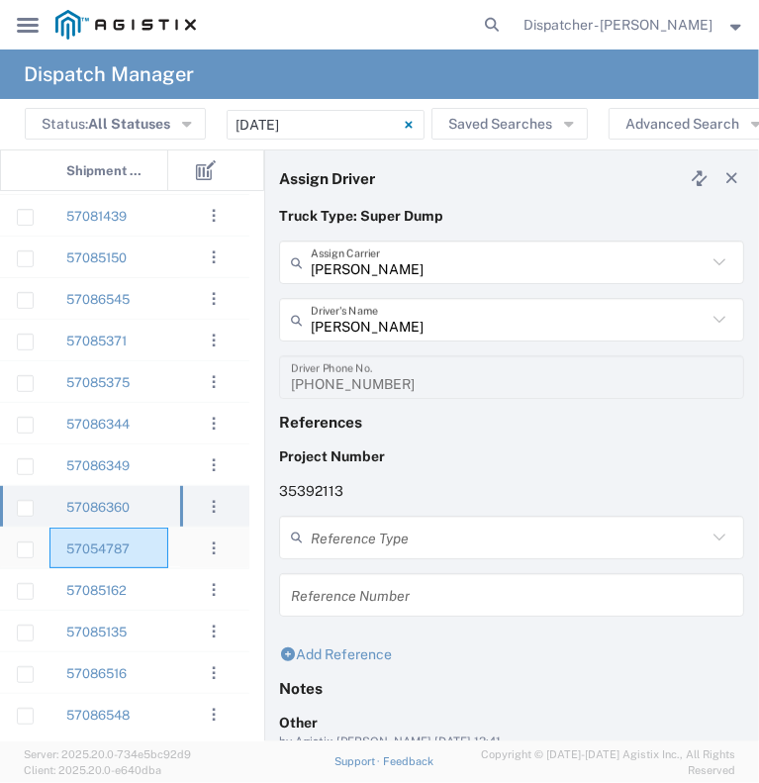
click at [151, 542] on div "57054787" at bounding box center [108, 548] width 119 height 41
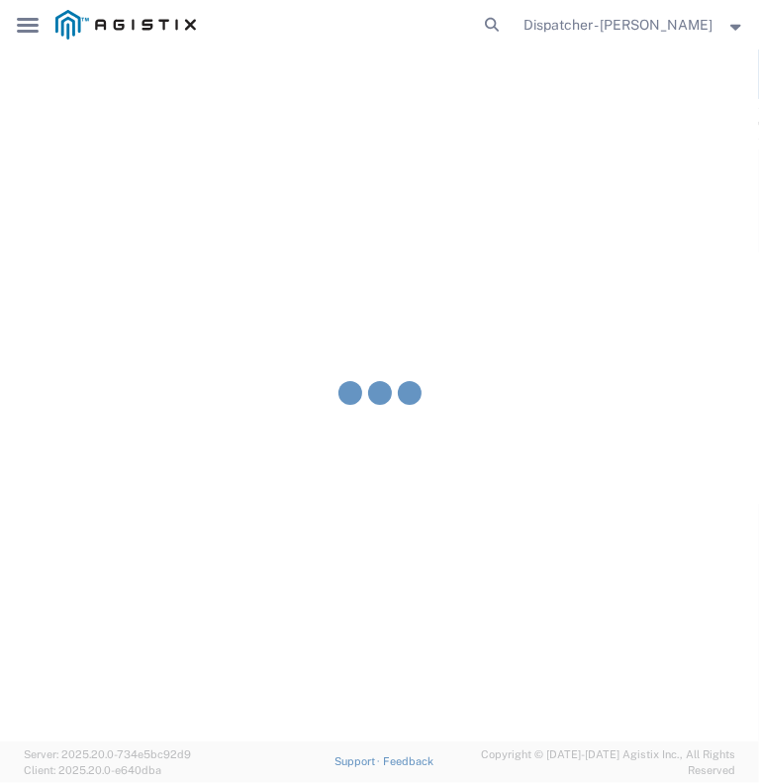
type input "E.P.A. Trucking"
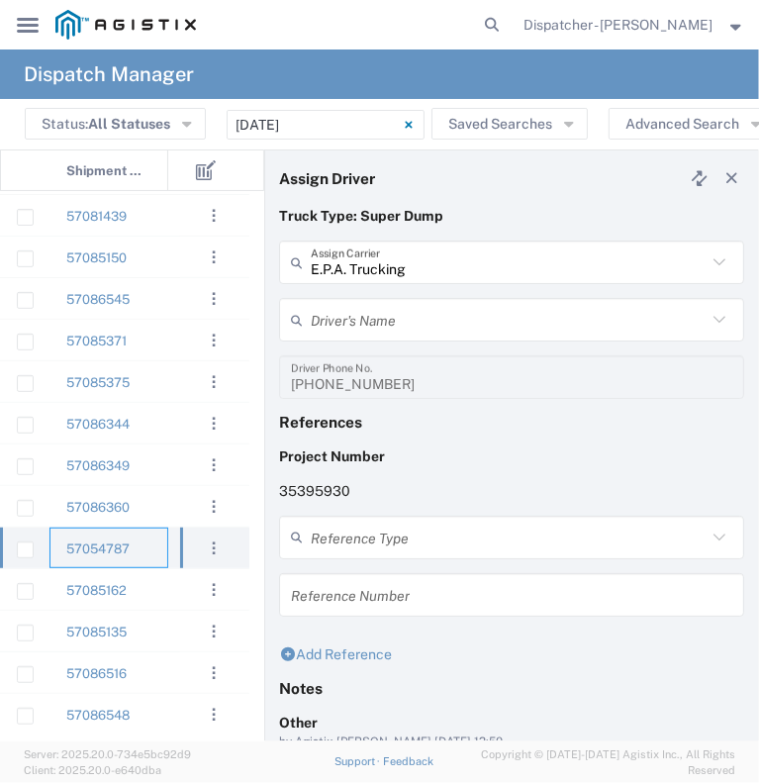
type input "Olegario Ramirez"
type input "6505371145"
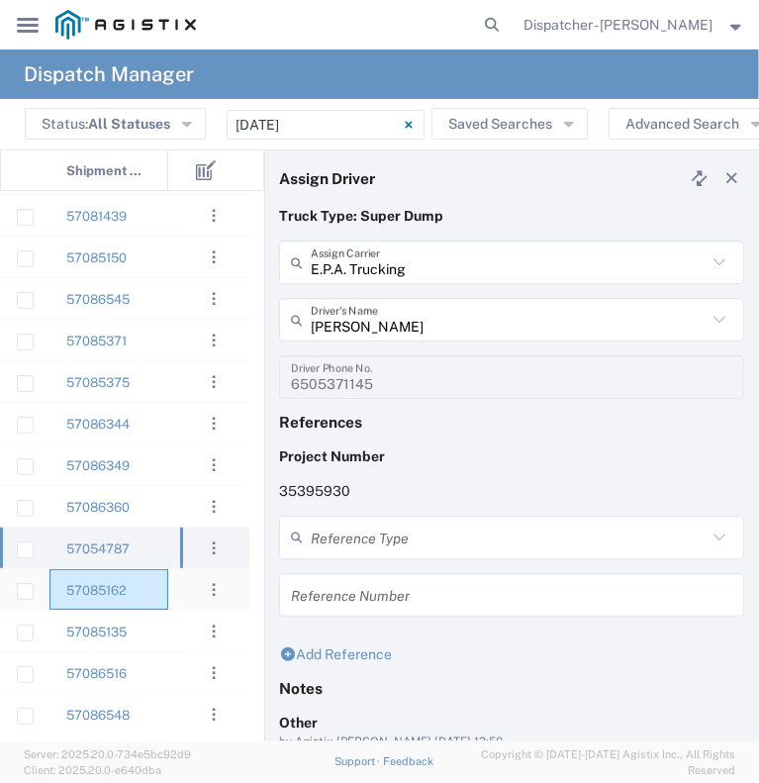
click at [154, 586] on div "57085162" at bounding box center [108, 589] width 119 height 41
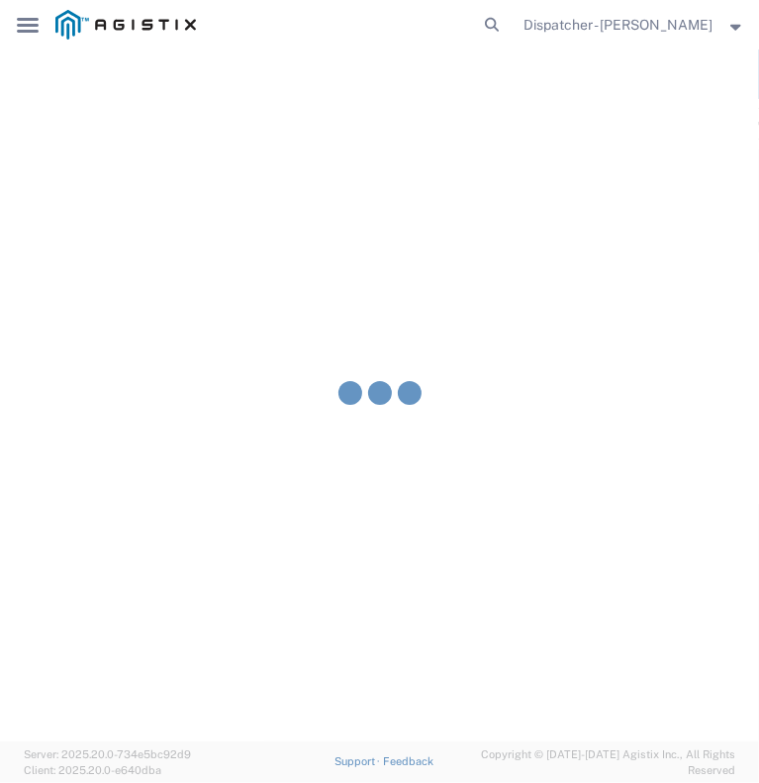
type input "Bowman & Sons Trucking, Inc"
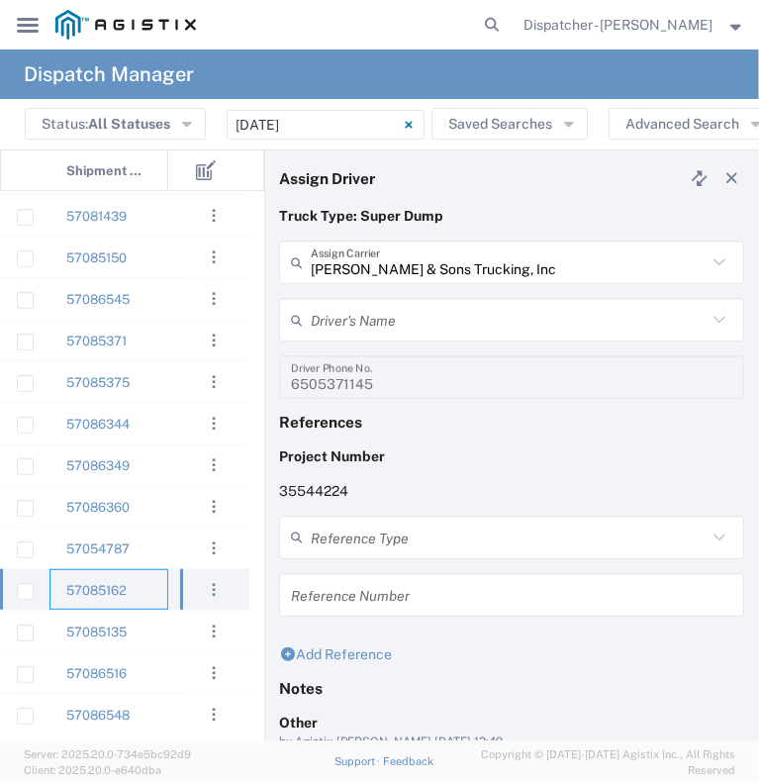
type input "Timothy Eure"
type input "2096295517"
click at [147, 644] on div "57085135" at bounding box center [108, 631] width 119 height 41
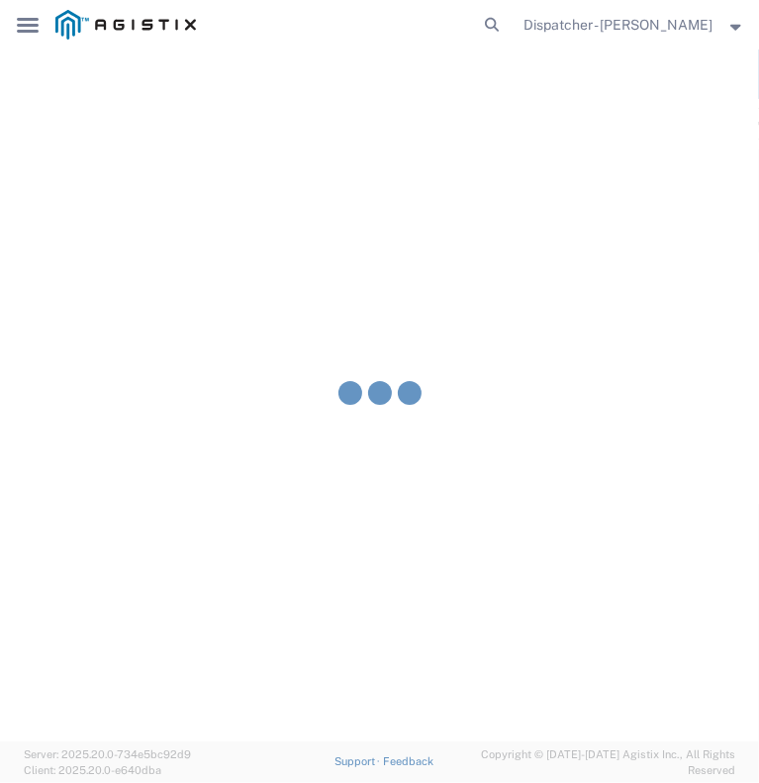
type input "Gab & Sons Trucking LLC"
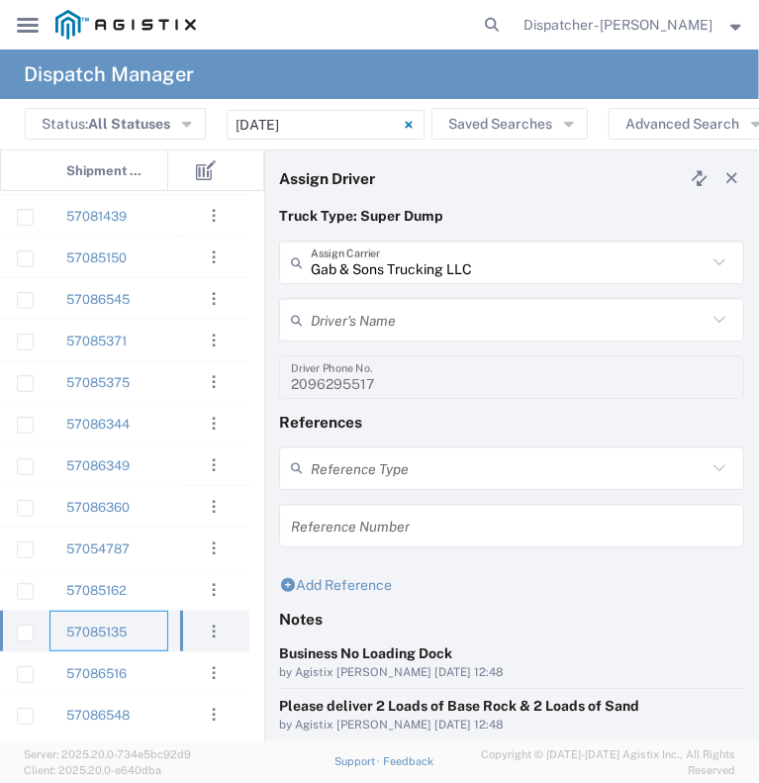
type input "Gabino Rodriguez"
type input "510-706-5887"
click at [143, 678] on div "57086516" at bounding box center [108, 672] width 119 height 41
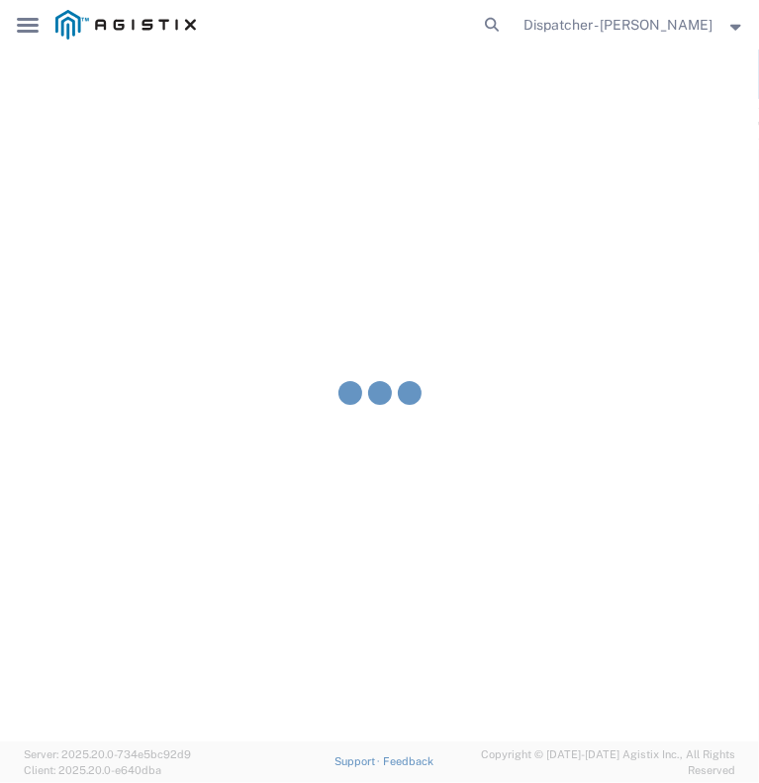
type input "Mark W Seimeit"
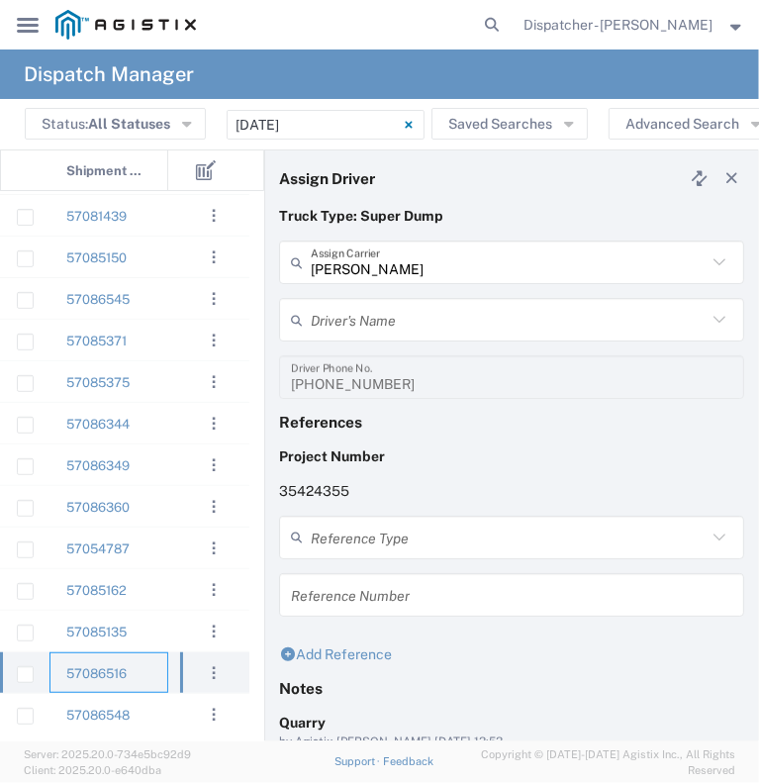
type input "Kipp Phillips"
type input "916-677-6099"
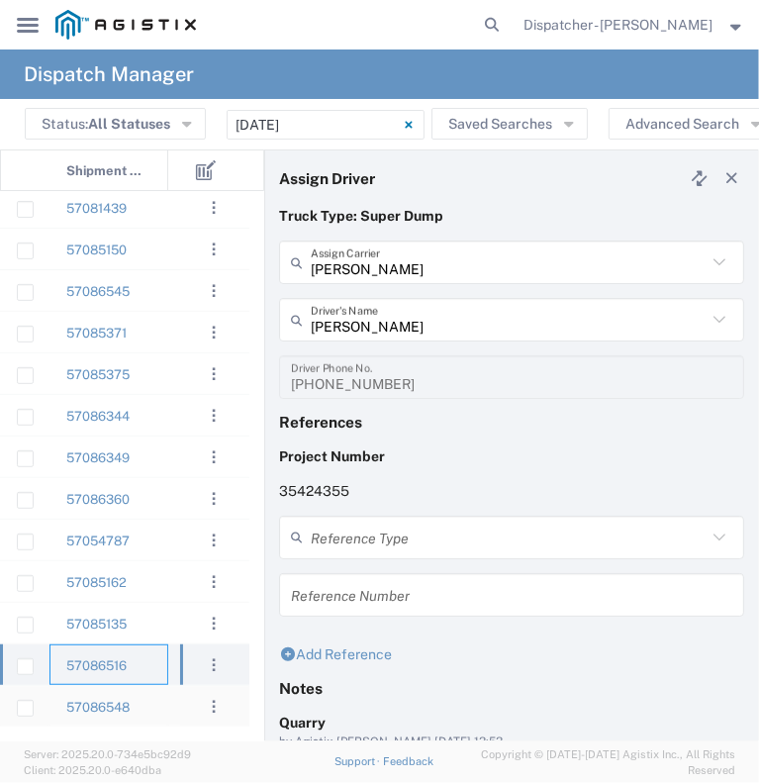
click at [146, 705] on div "57086548" at bounding box center [108, 706] width 119 height 41
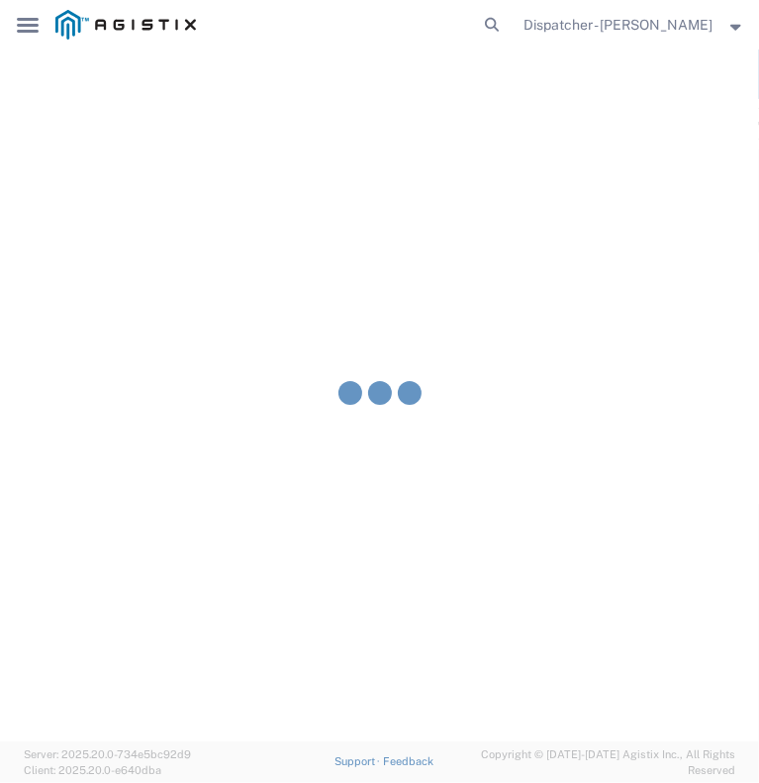
type input "Rick Martin Construction & Gen Engineering Corp"
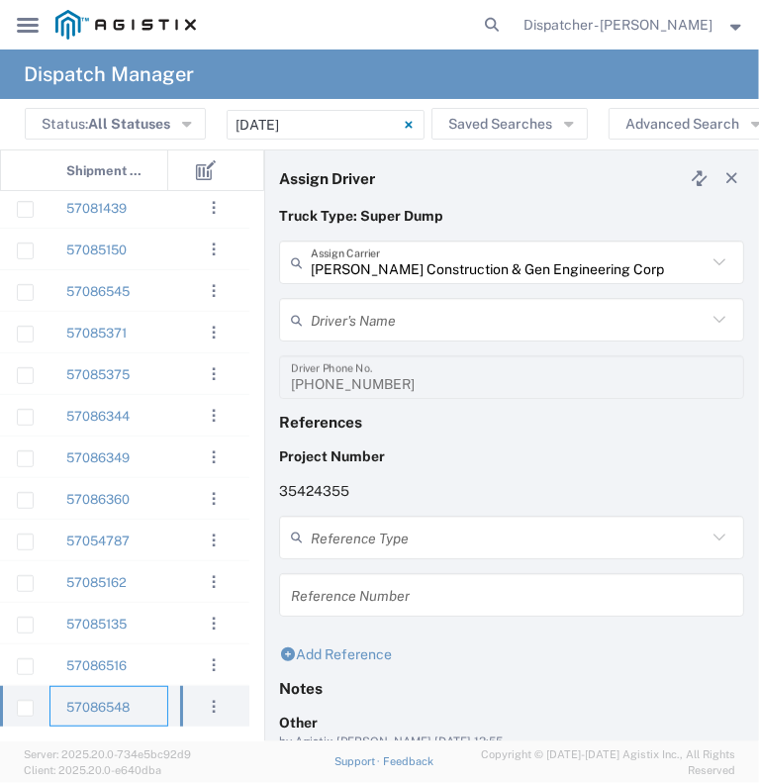
type input "Frank Sloniker"
type input "209-304-5520"
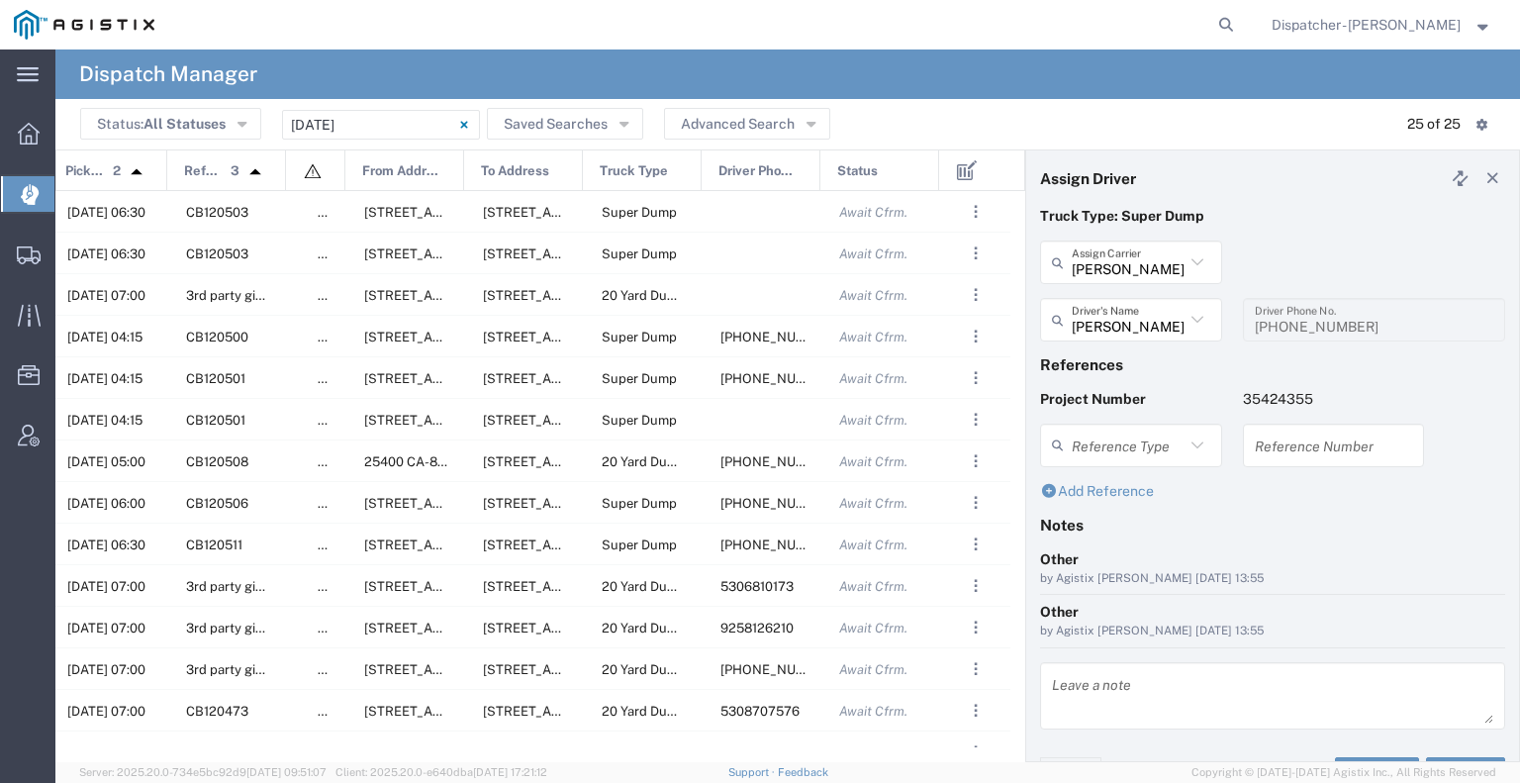
scroll to position [0, 233]
